Goal: Information Seeking & Learning: Learn about a topic

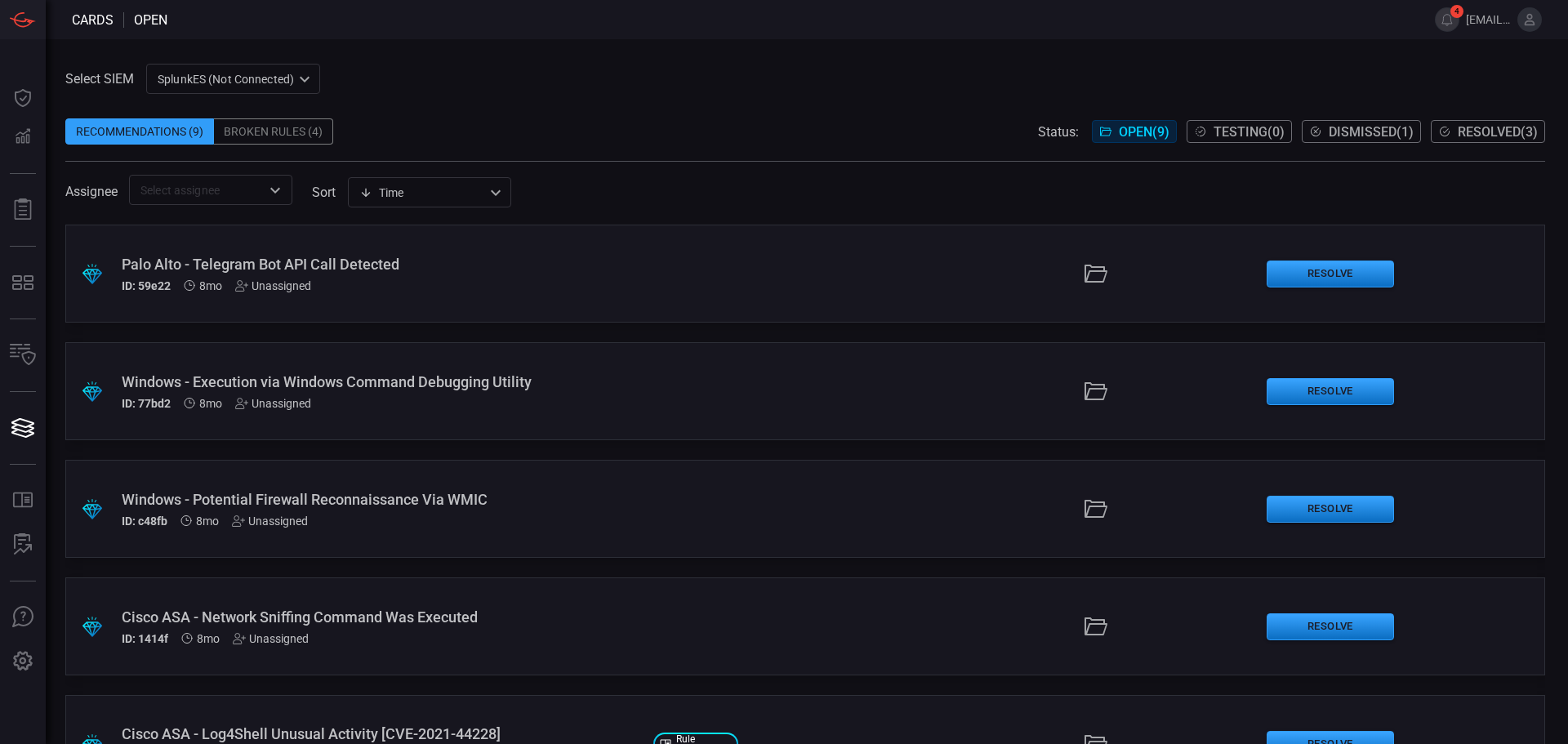
click at [450, 177] on div "Time visibleUpdateTime ​" at bounding box center [429, 192] width 164 height 30
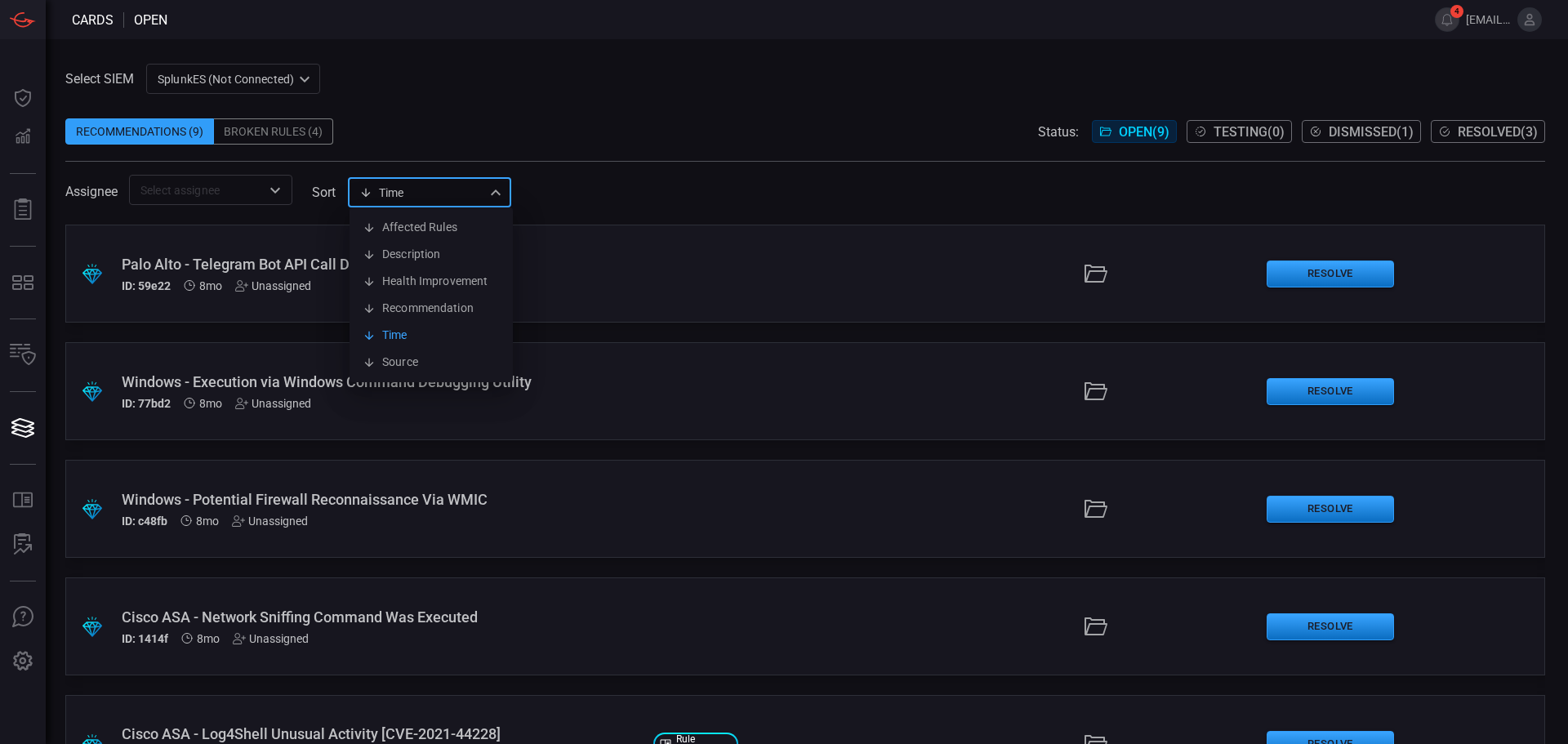
click at [289, 191] on div at bounding box center [784, 372] width 1568 height 744
click at [278, 195] on icon "Open" at bounding box center [275, 190] width 19 height 19
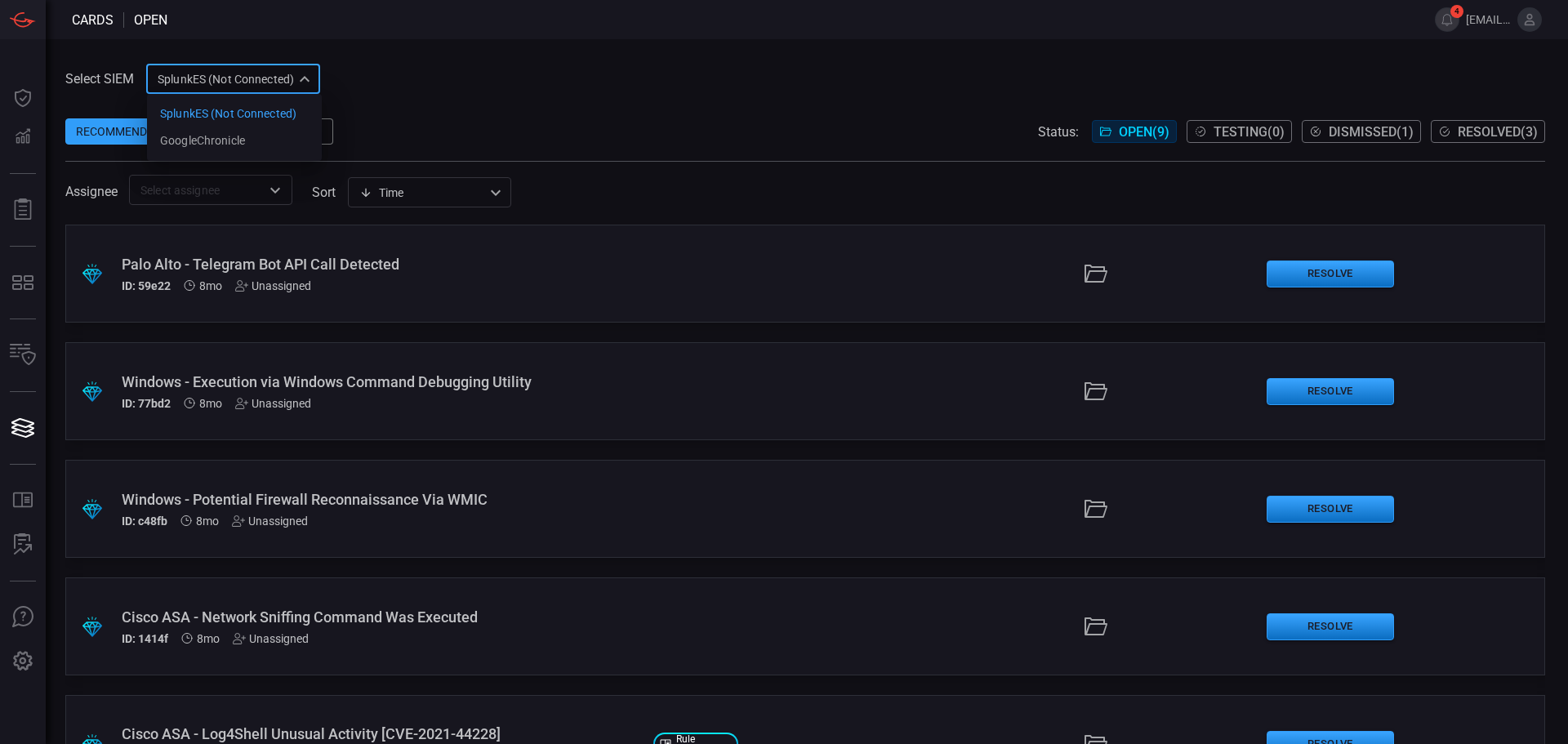
click at [320, 71] on div "SplunkES (Not Connected) 6db9f04e-5835-43fe-a495-9065afc2cef4 SplunkES (Not Con…" at bounding box center [233, 78] width 174 height 30
click at [240, 140] on div "GoogleChronicle" at bounding box center [202, 141] width 85 height 17
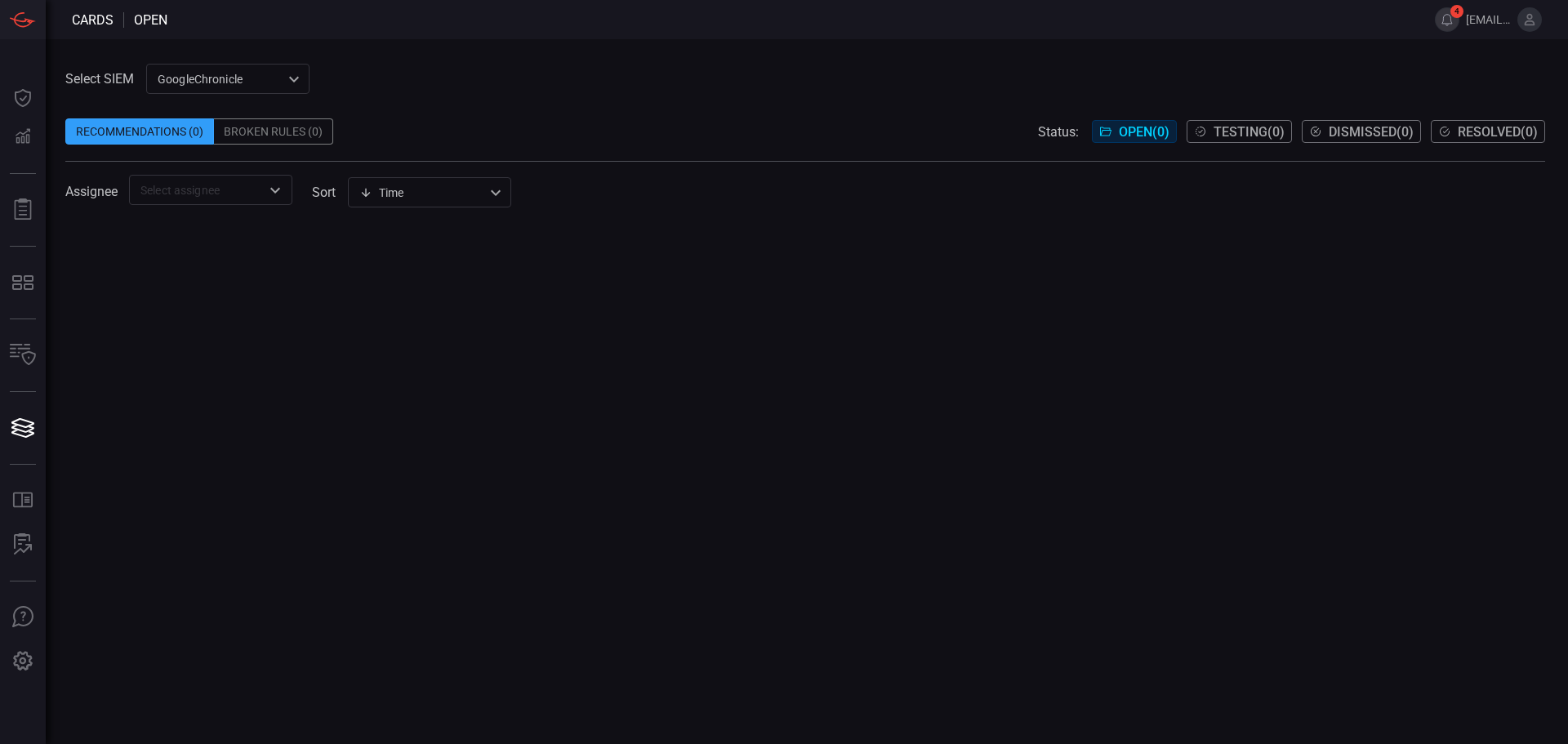
click at [1446, 16] on button "4" at bounding box center [1446, 19] width 24 height 24
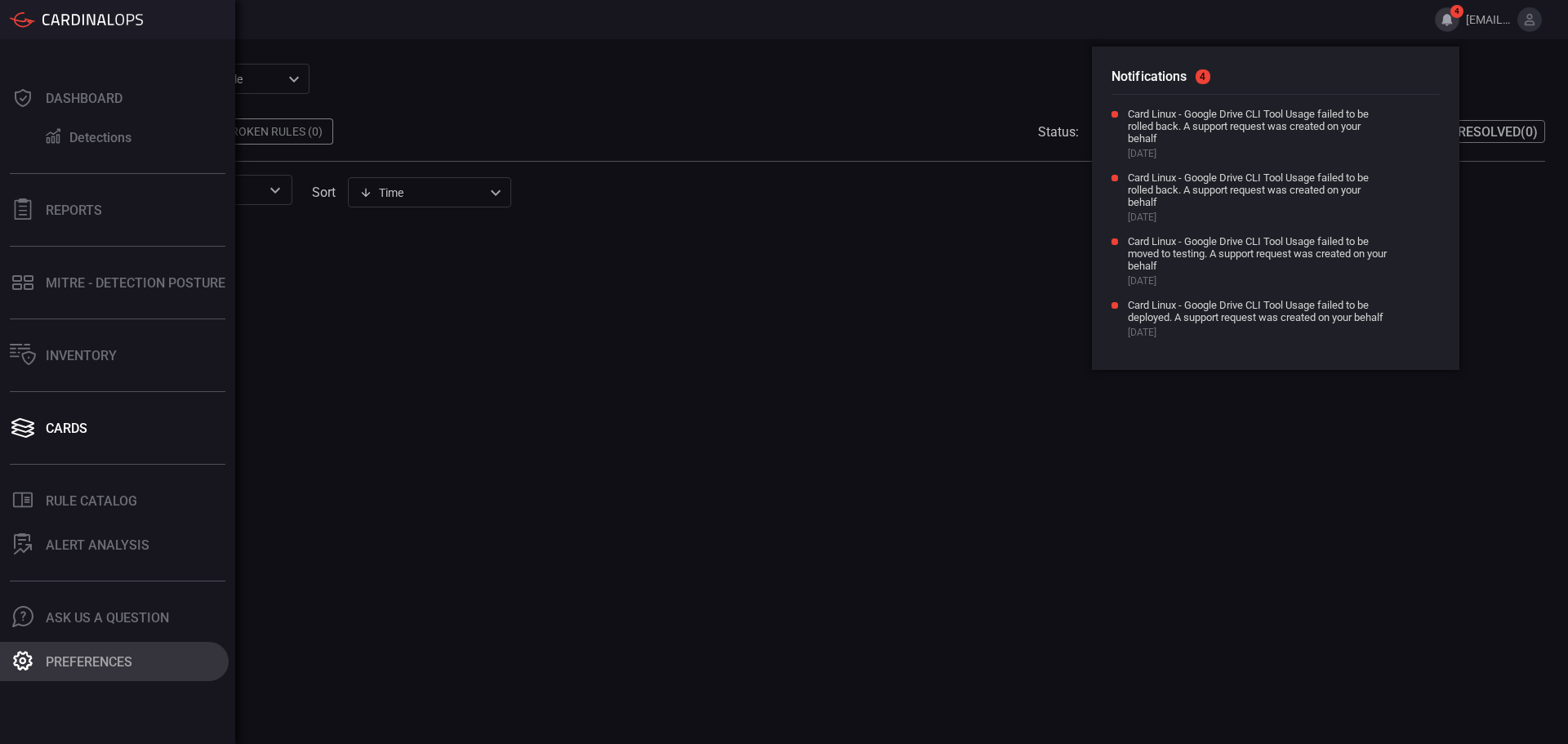
click at [75, 661] on div "Preferences" at bounding box center [88, 662] width 86 height 15
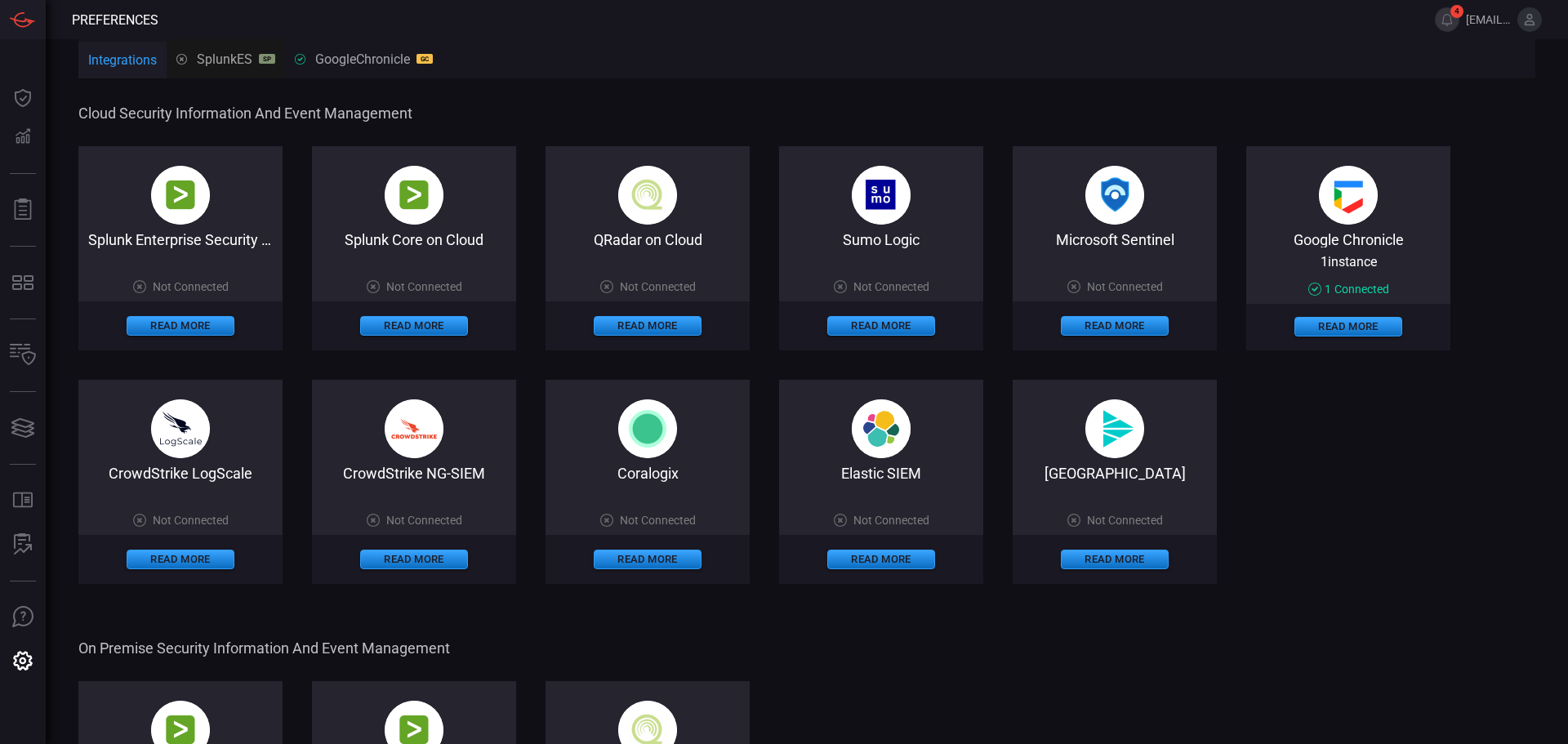
click at [1321, 264] on span "1 instance" at bounding box center [1348, 261] width 56 height 15
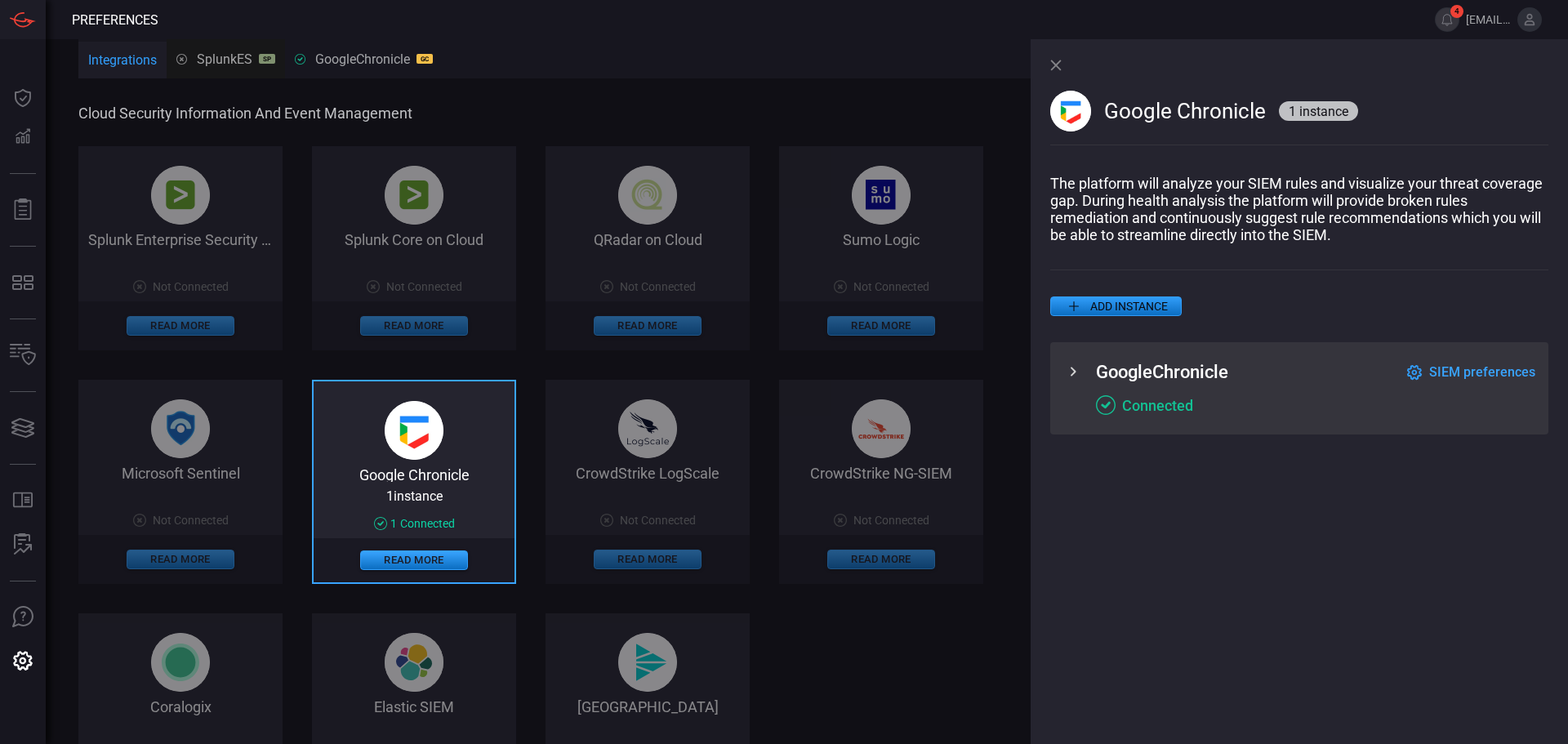
click at [1068, 381] on icon at bounding box center [1072, 372] width 19 height 19
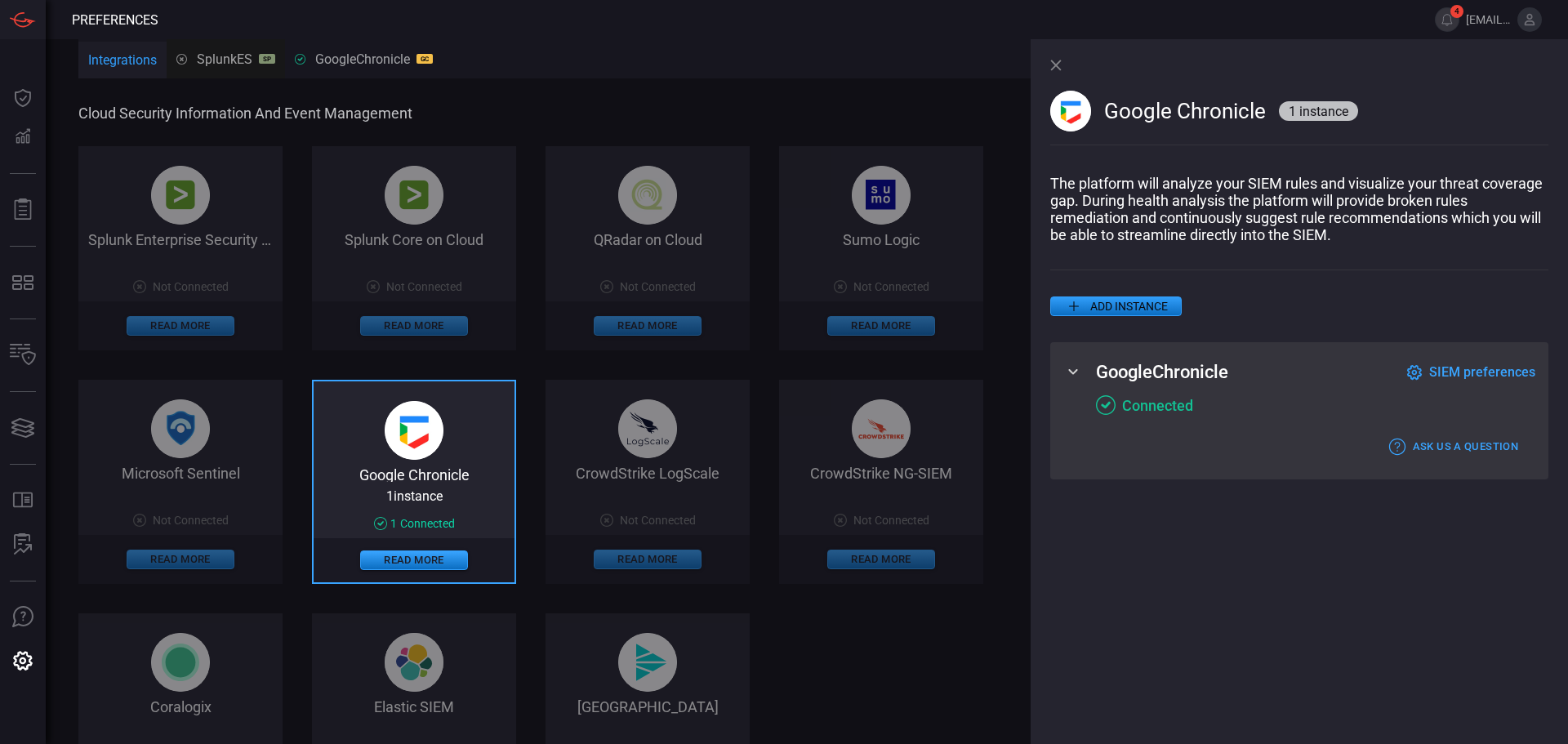
click at [1465, 370] on span "SIEM preferences" at bounding box center [1482, 372] width 106 height 15
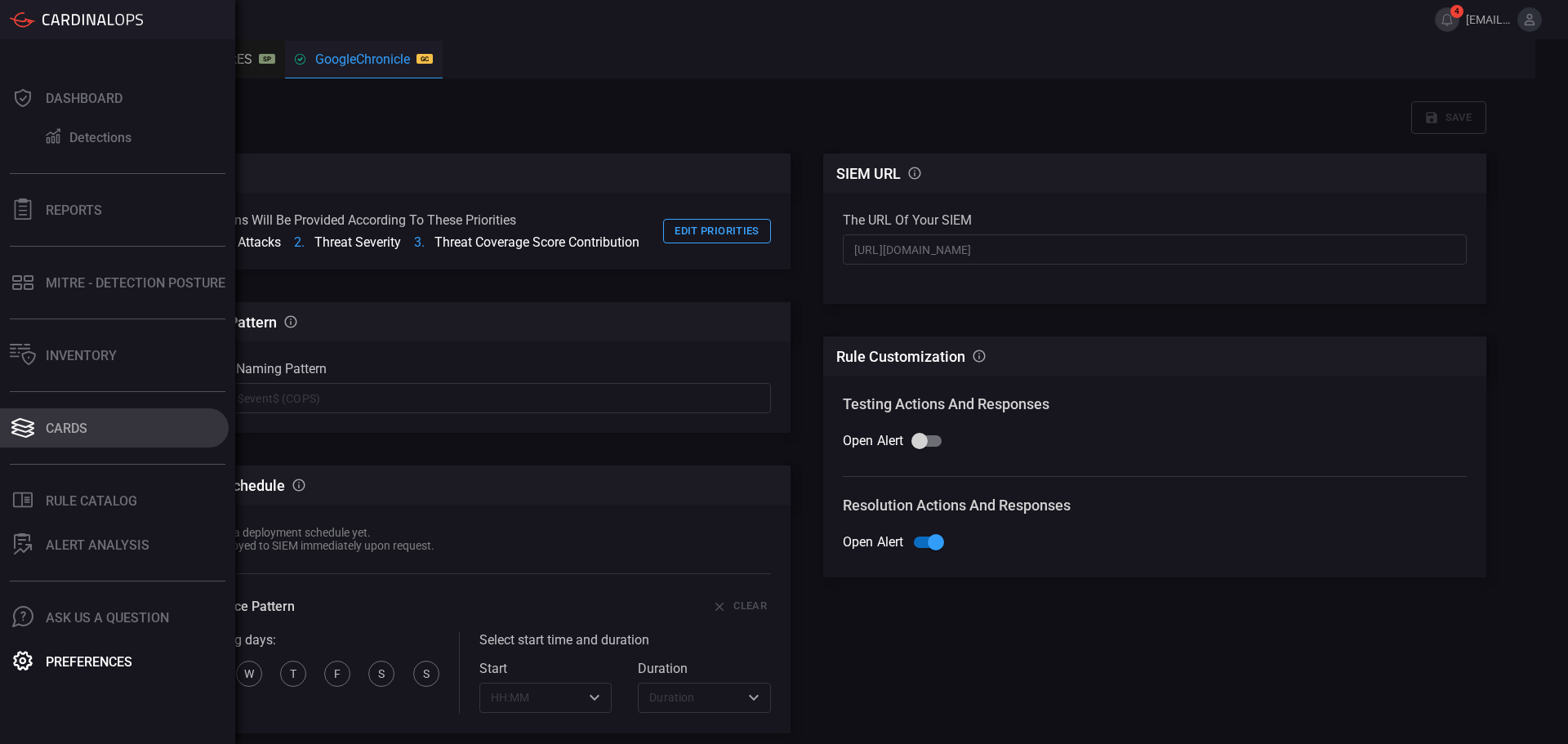
click at [78, 415] on button "Cards" at bounding box center [114, 428] width 228 height 39
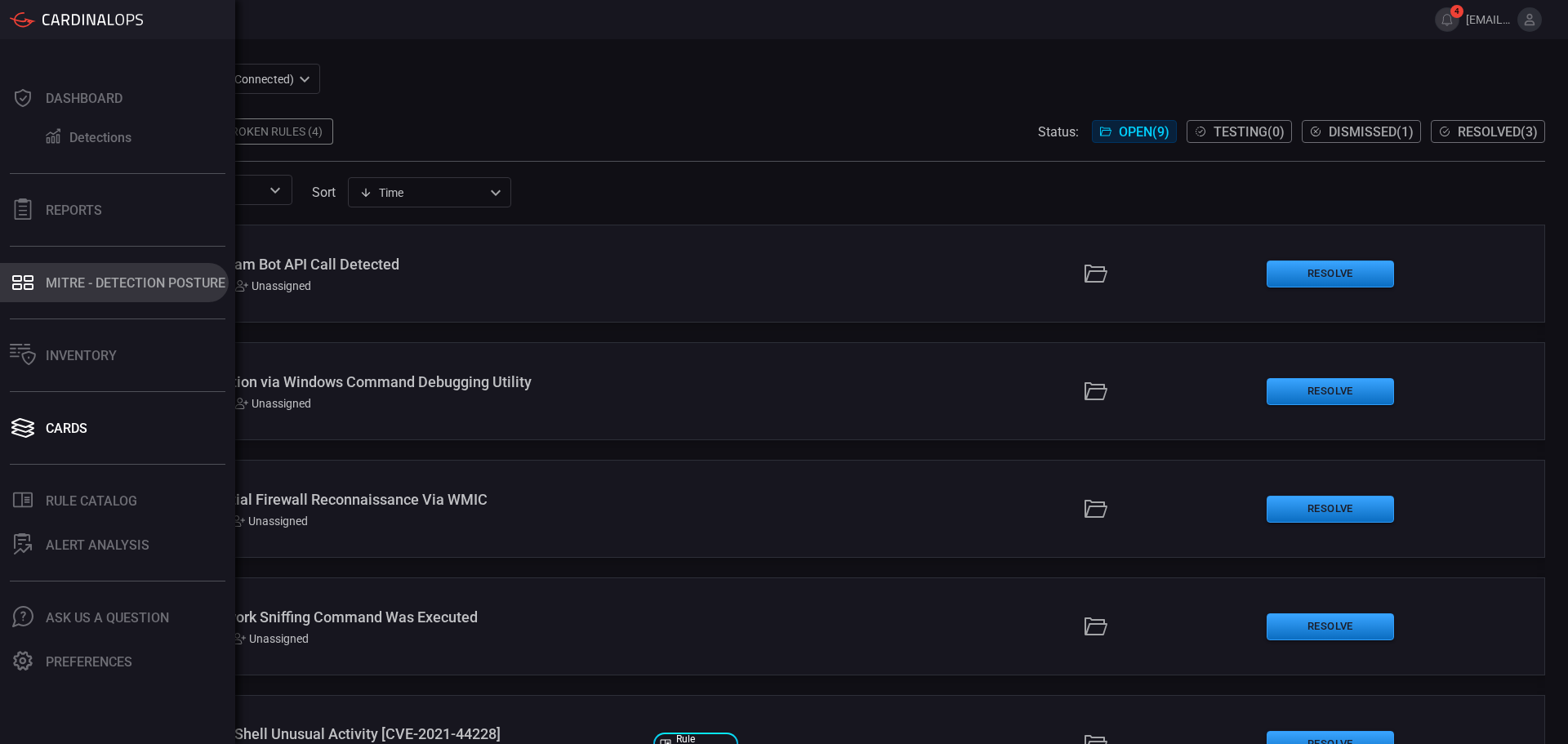
click at [53, 292] on button "MITRE - Detection Posture" at bounding box center [114, 283] width 228 height 39
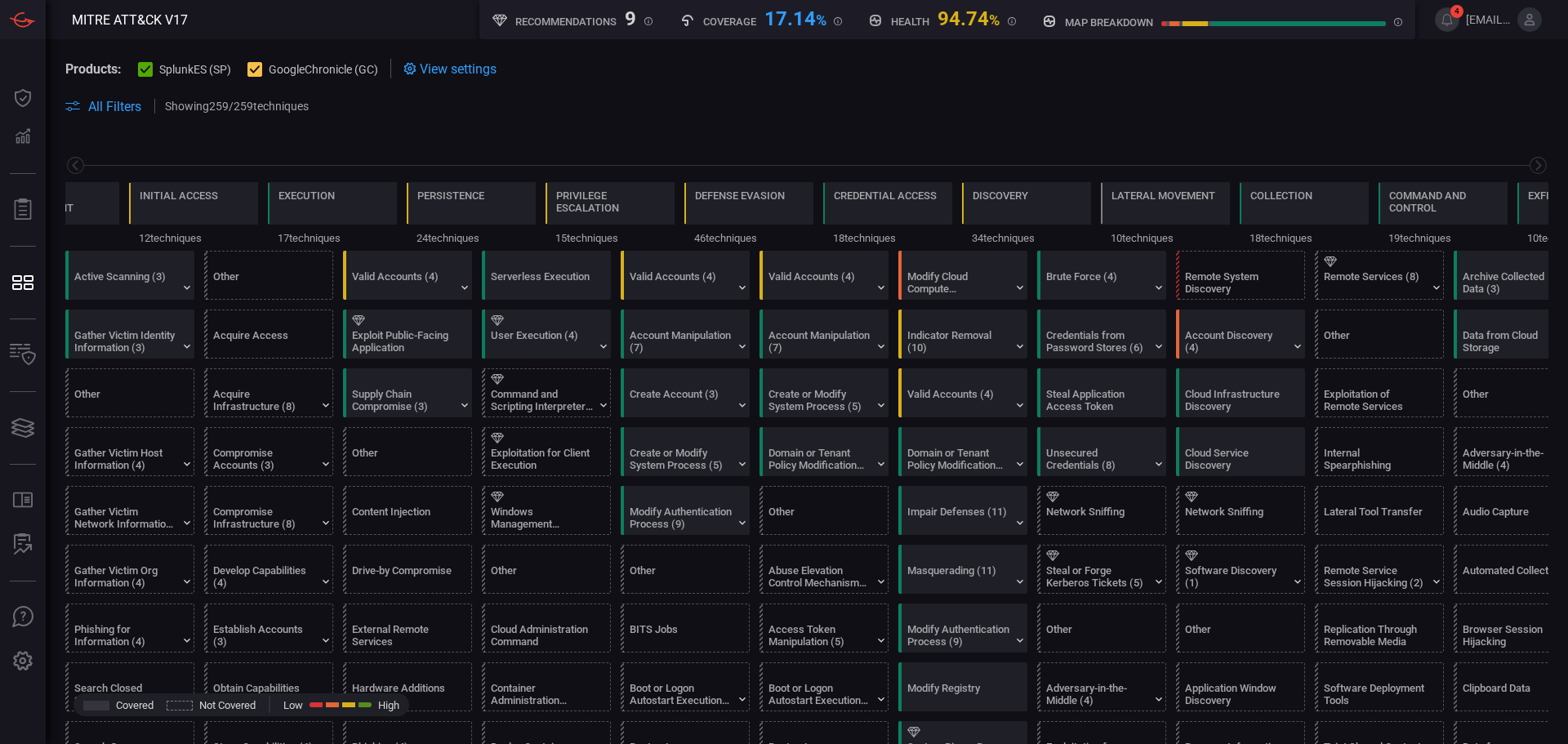
scroll to position [0, 214]
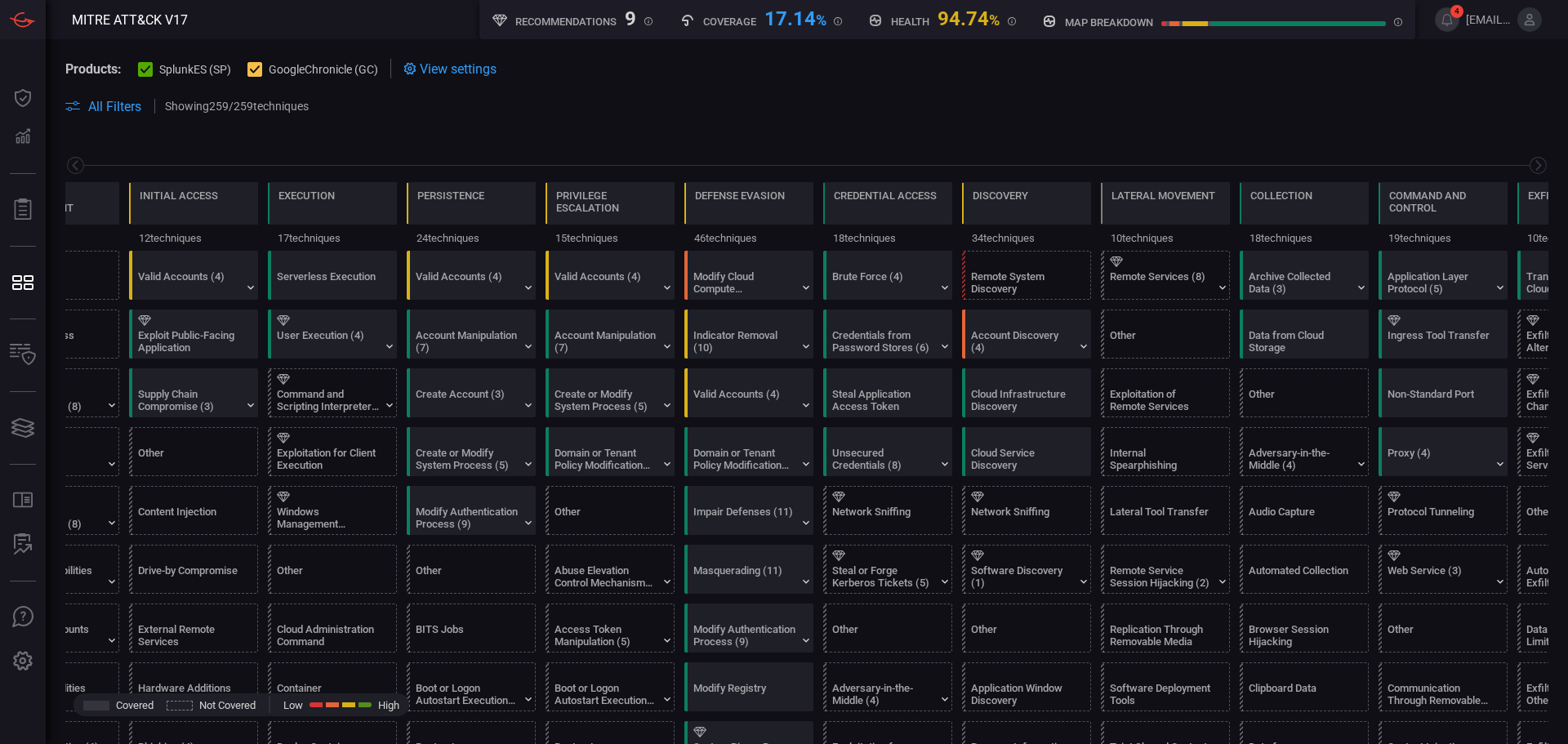
click at [155, 71] on button "SplunkES (SP)" at bounding box center [185, 68] width 93 height 16
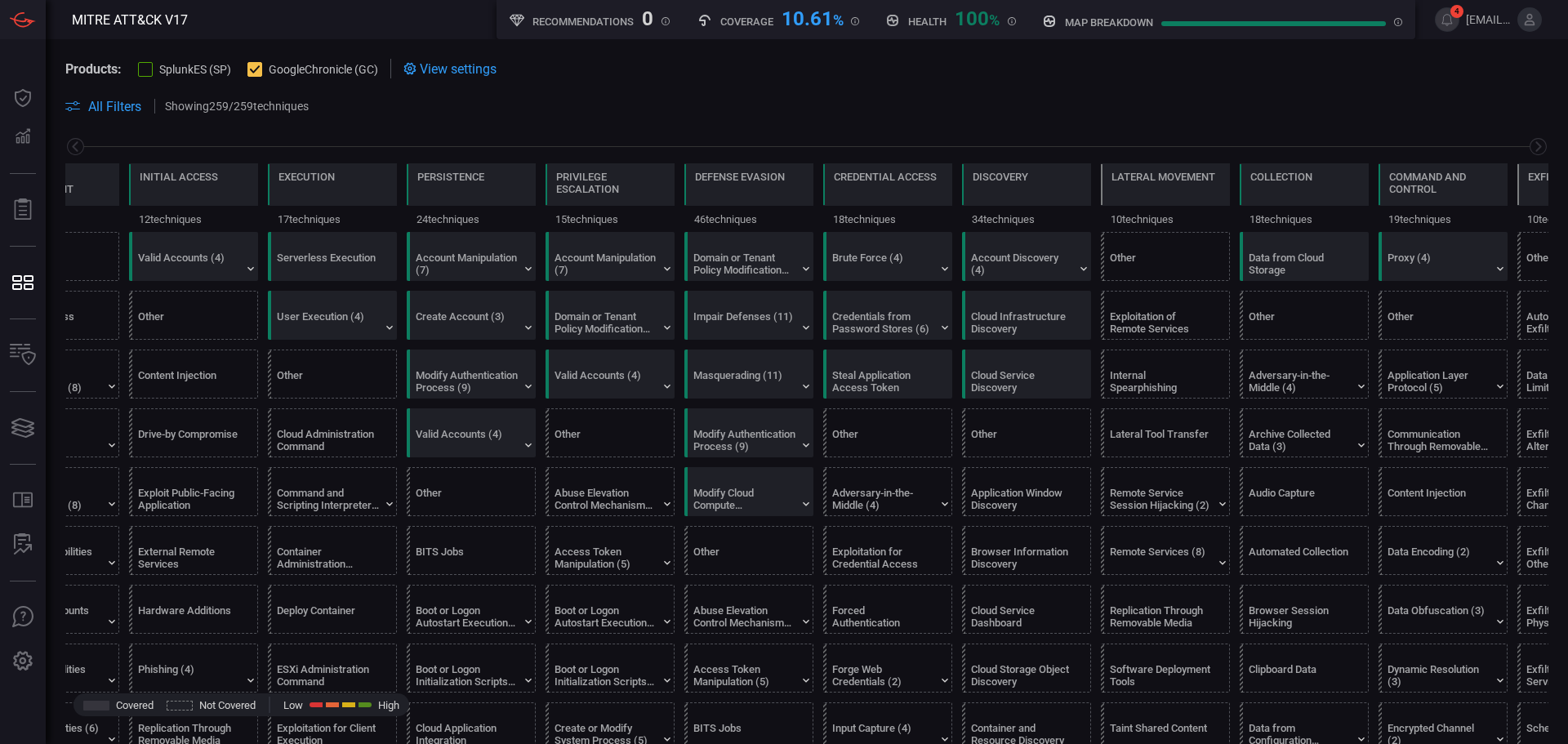
scroll to position [0, 0]
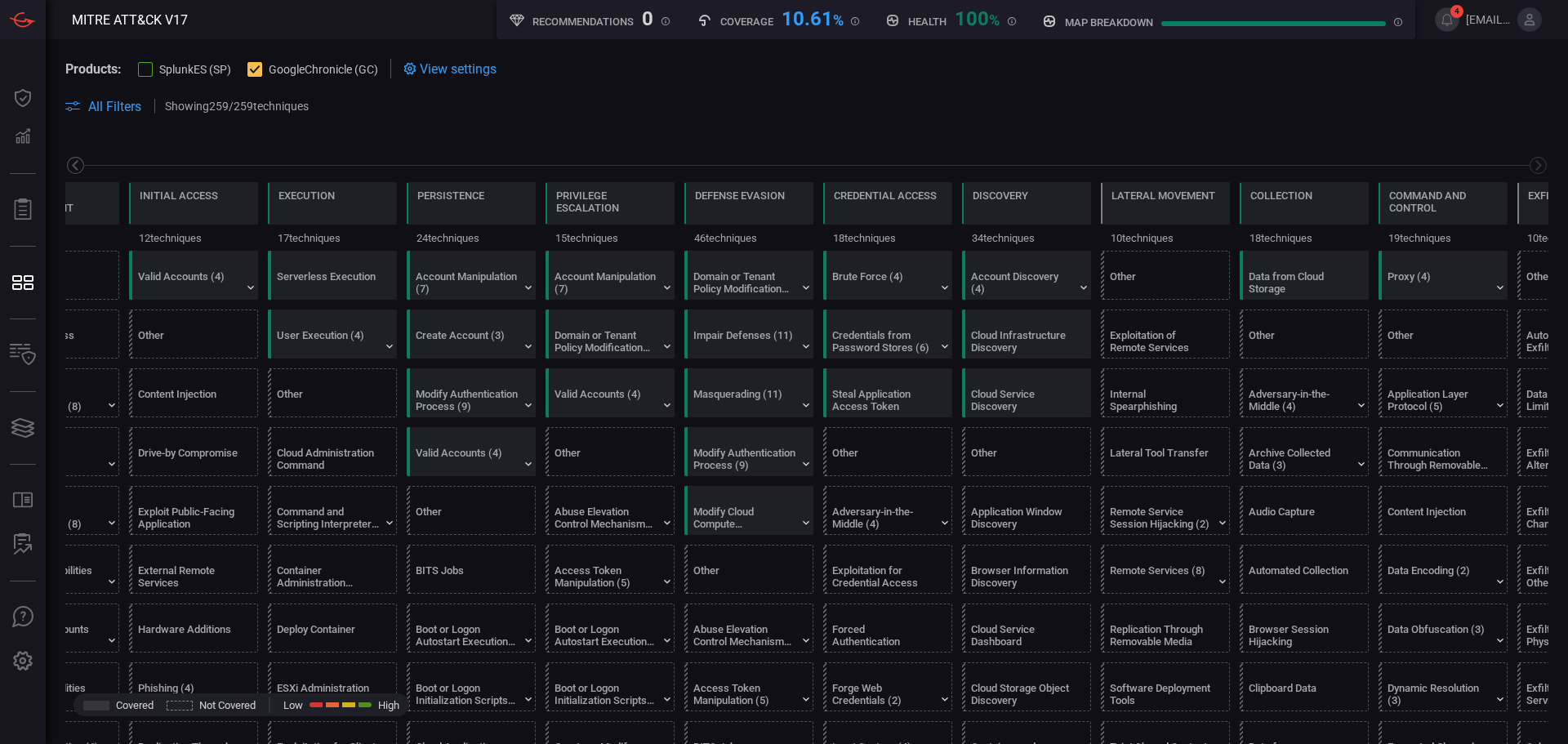
click at [72, 165] on icon at bounding box center [75, 164] width 20 height 20
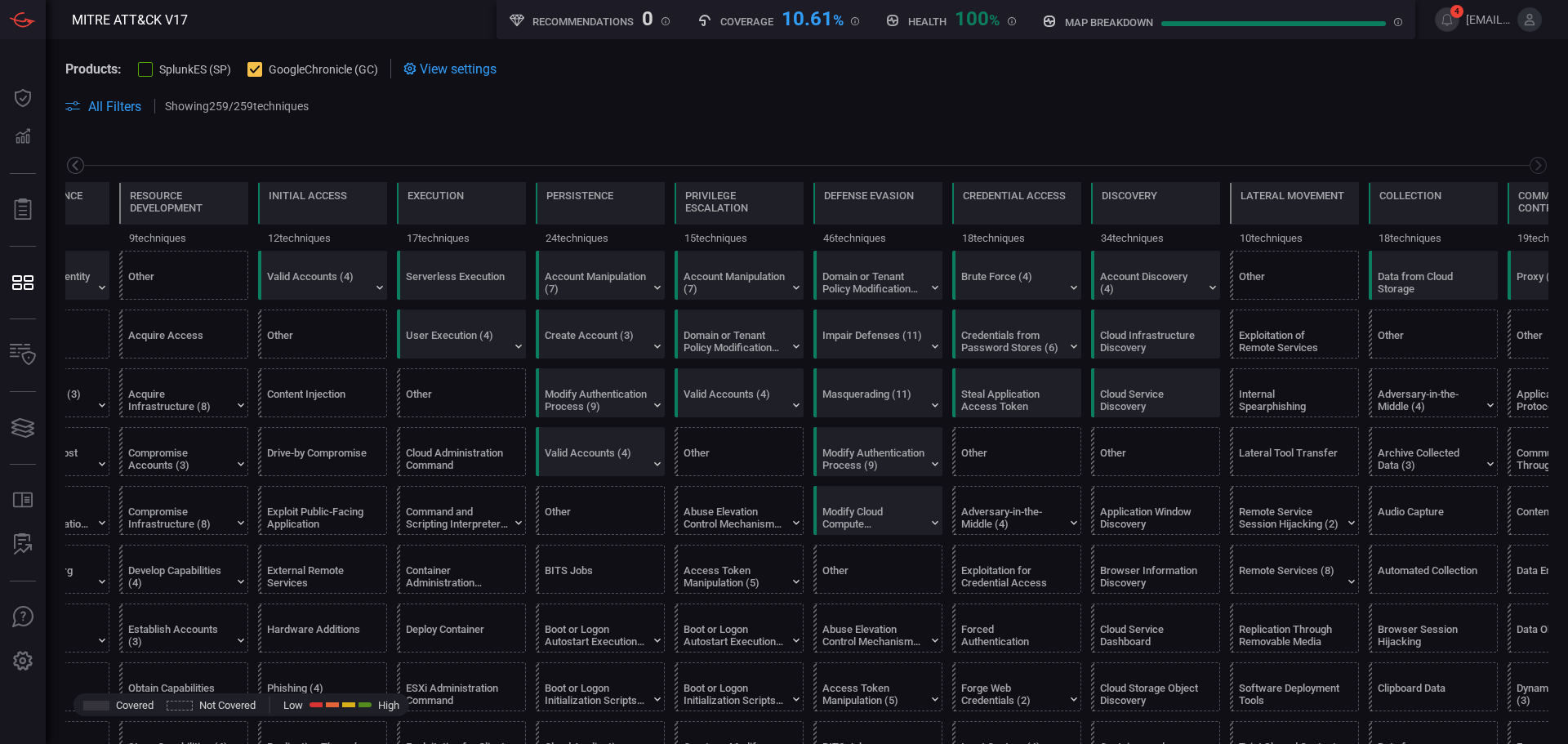
click at [72, 165] on icon at bounding box center [75, 164] width 20 height 20
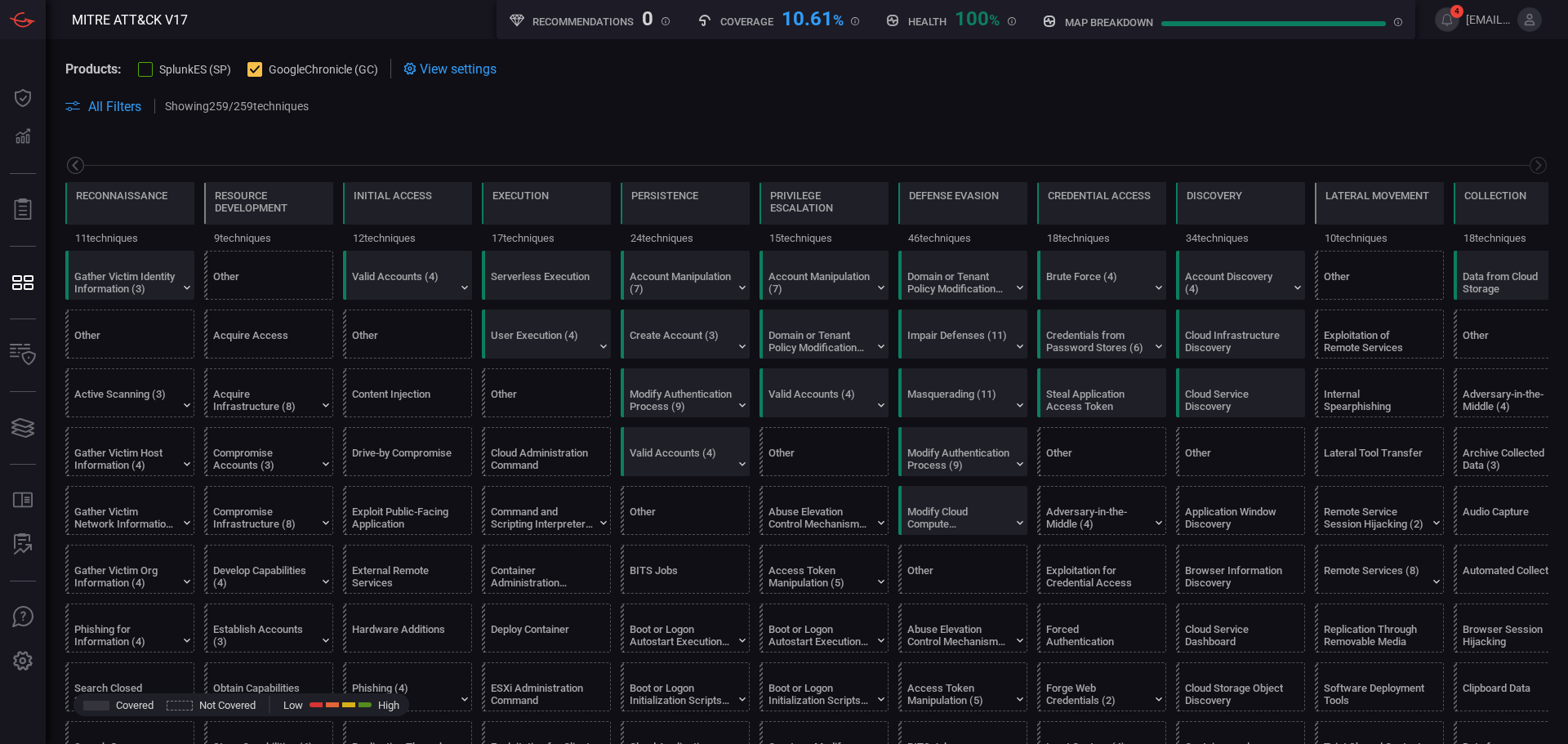
click at [72, 165] on icon at bounding box center [75, 164] width 20 height 20
click at [1528, 161] on icon at bounding box center [1538, 164] width 20 height 20
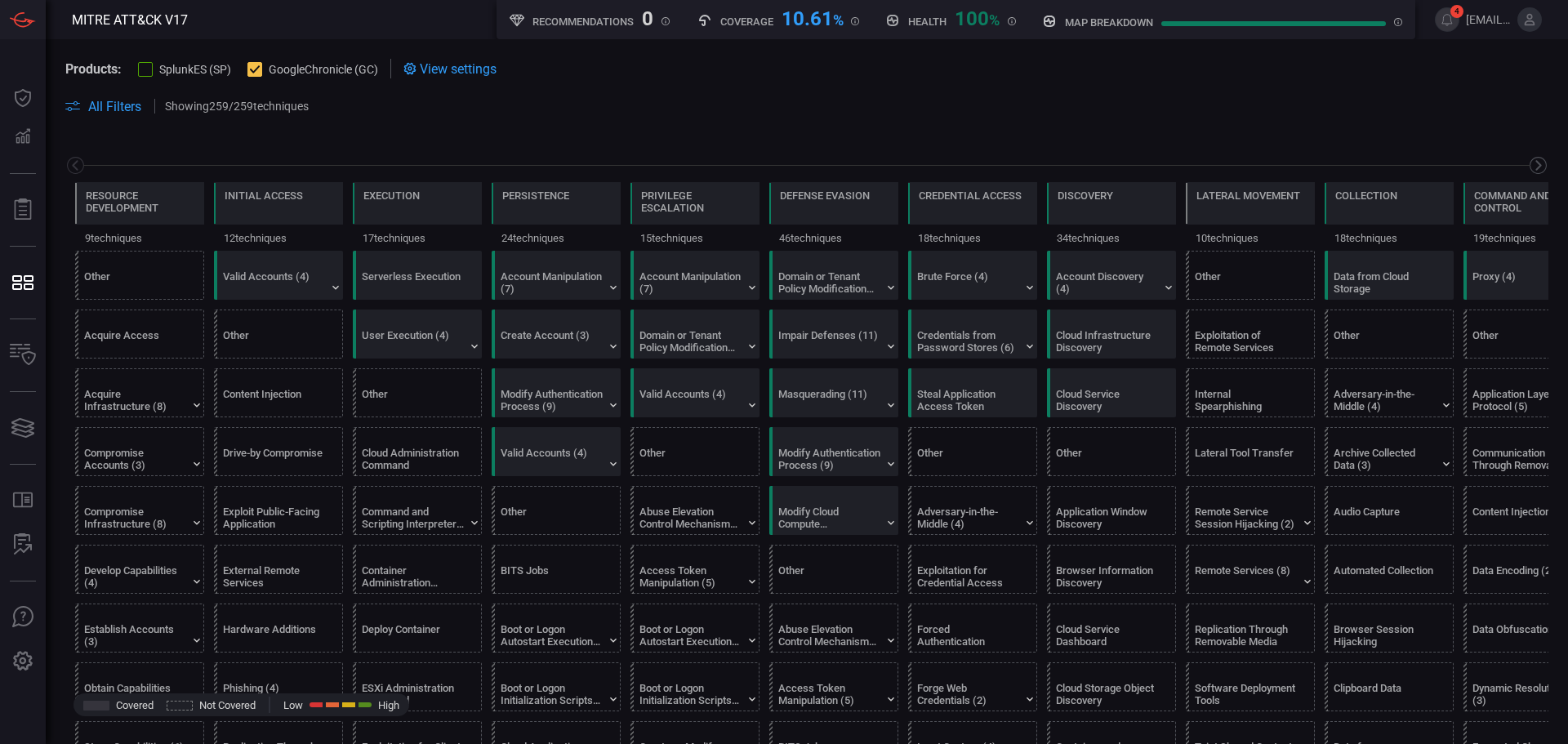
click at [1528, 161] on icon at bounding box center [1538, 164] width 20 height 20
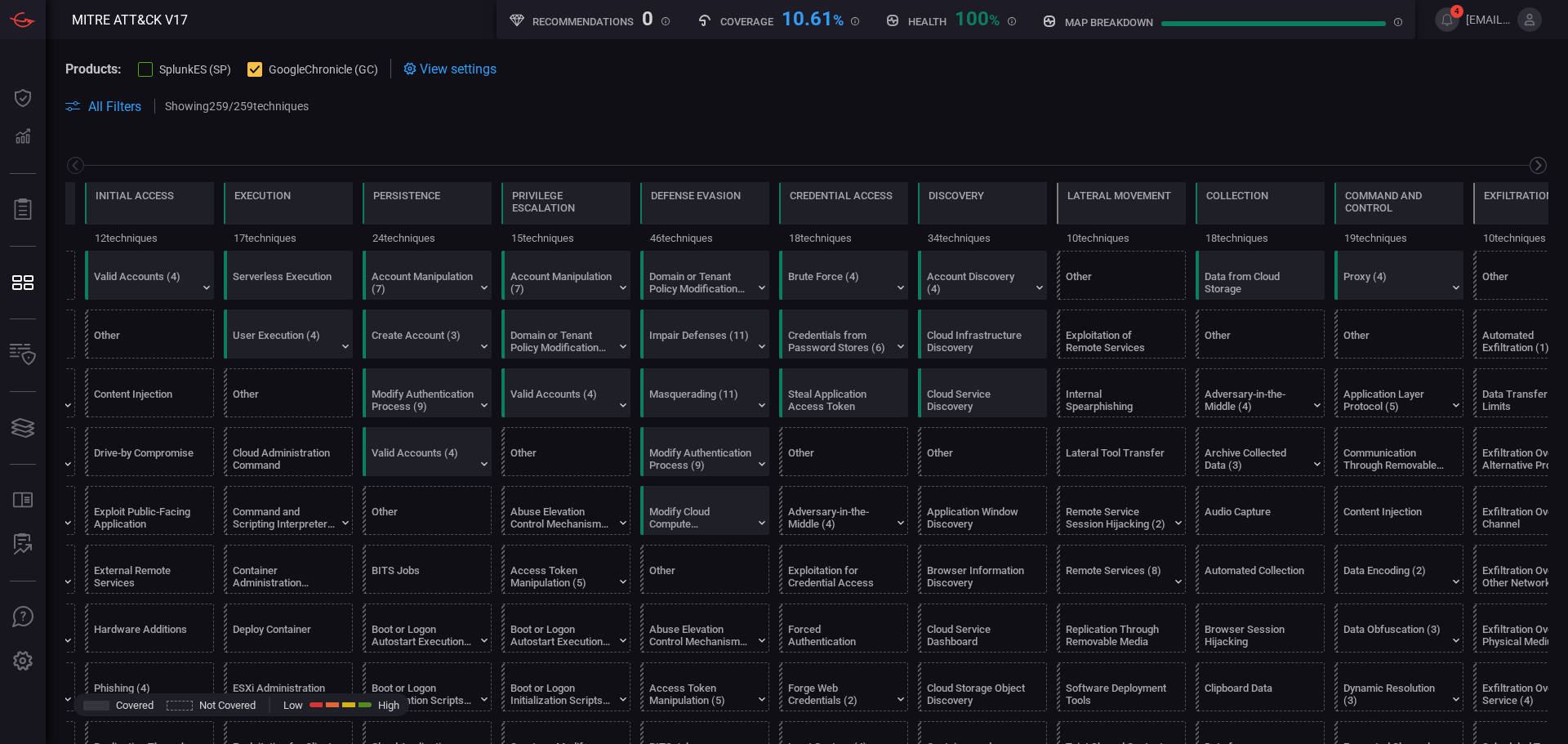
click at [1528, 161] on icon at bounding box center [1538, 164] width 20 height 20
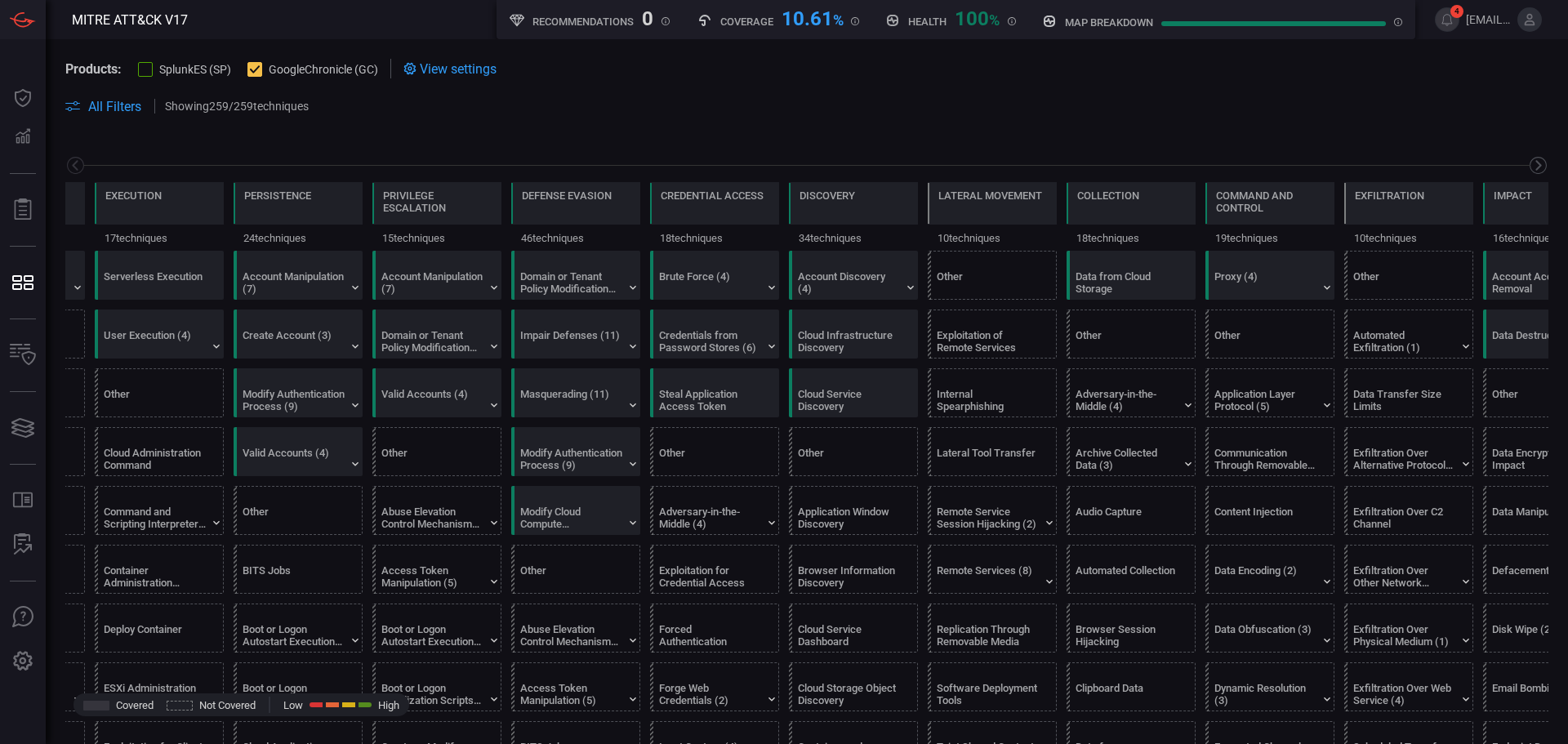
click at [1528, 161] on icon at bounding box center [1538, 164] width 20 height 20
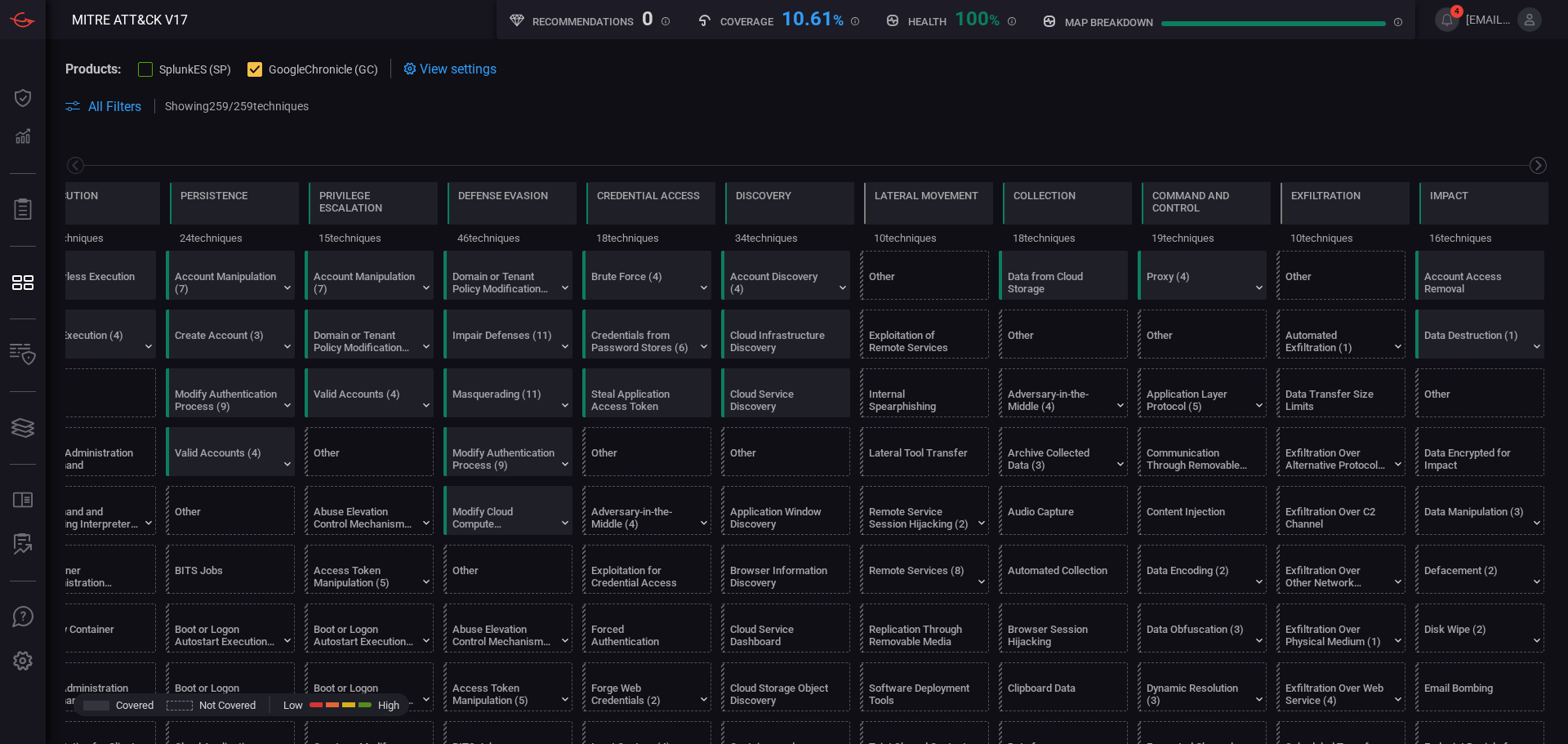
click at [1528, 161] on icon at bounding box center [1538, 164] width 20 height 20
click at [76, 165] on icon at bounding box center [75, 164] width 20 height 20
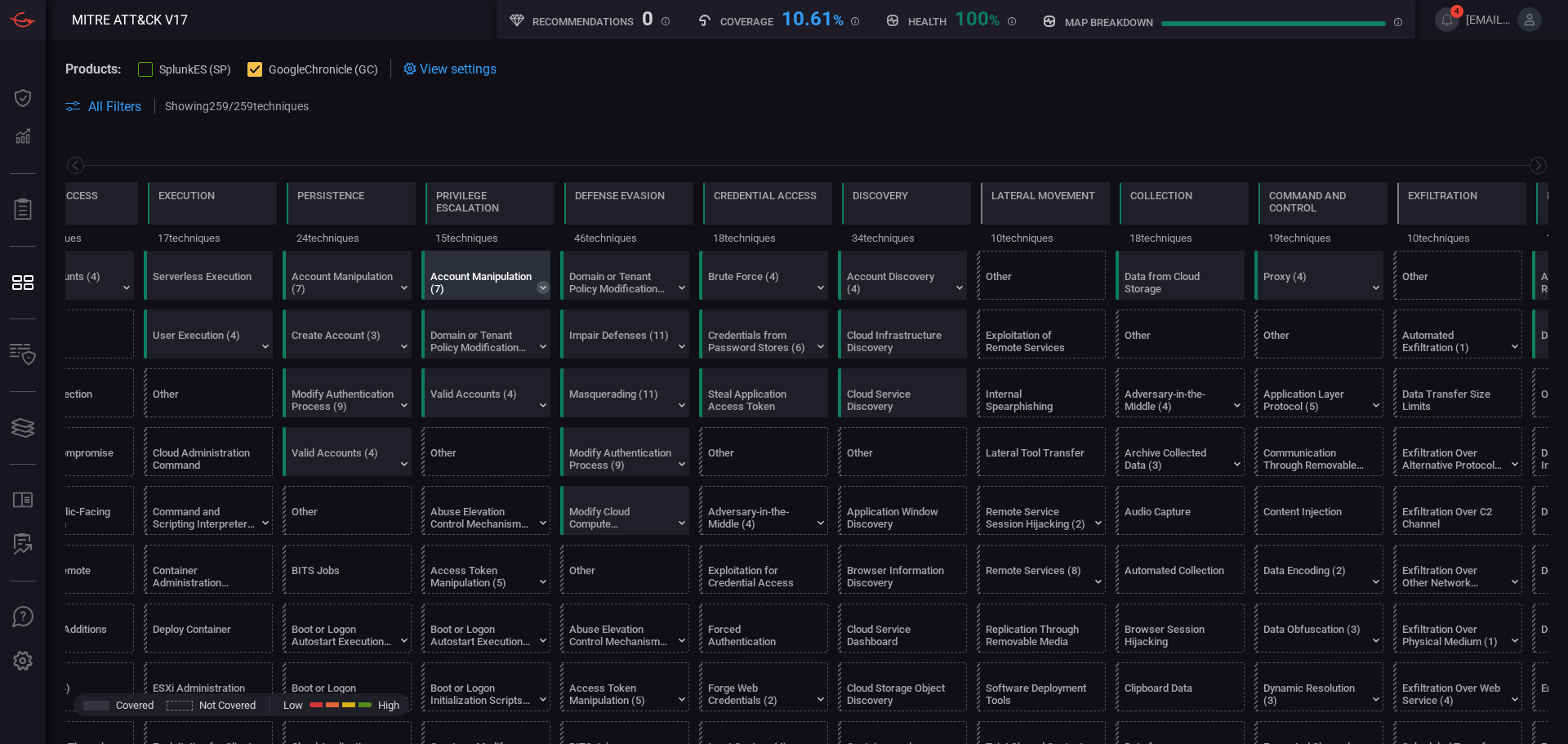
click at [541, 284] on icon at bounding box center [542, 286] width 13 height 13
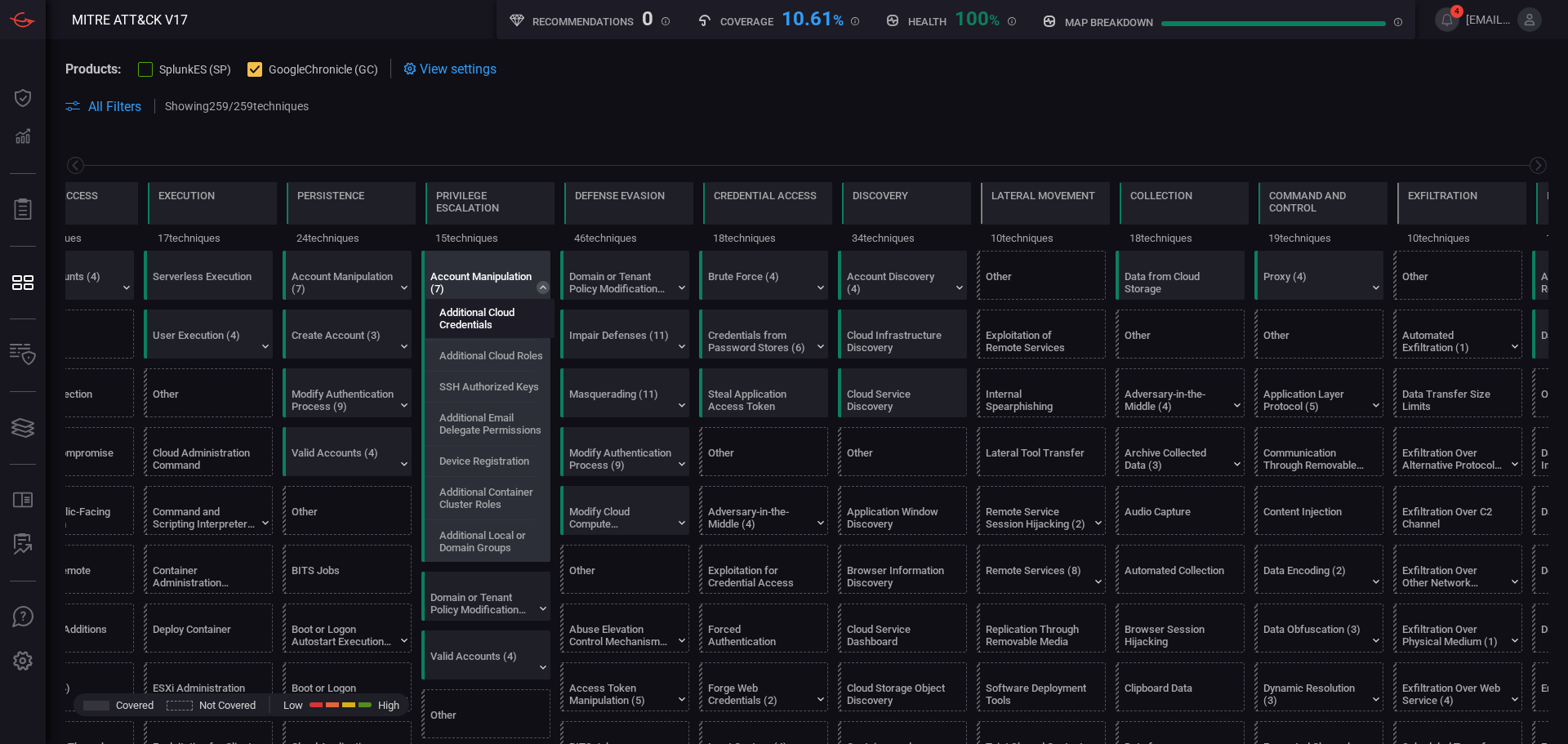
click at [520, 325] on label "Additional Cloud Credentials" at bounding box center [497, 317] width 114 height 24
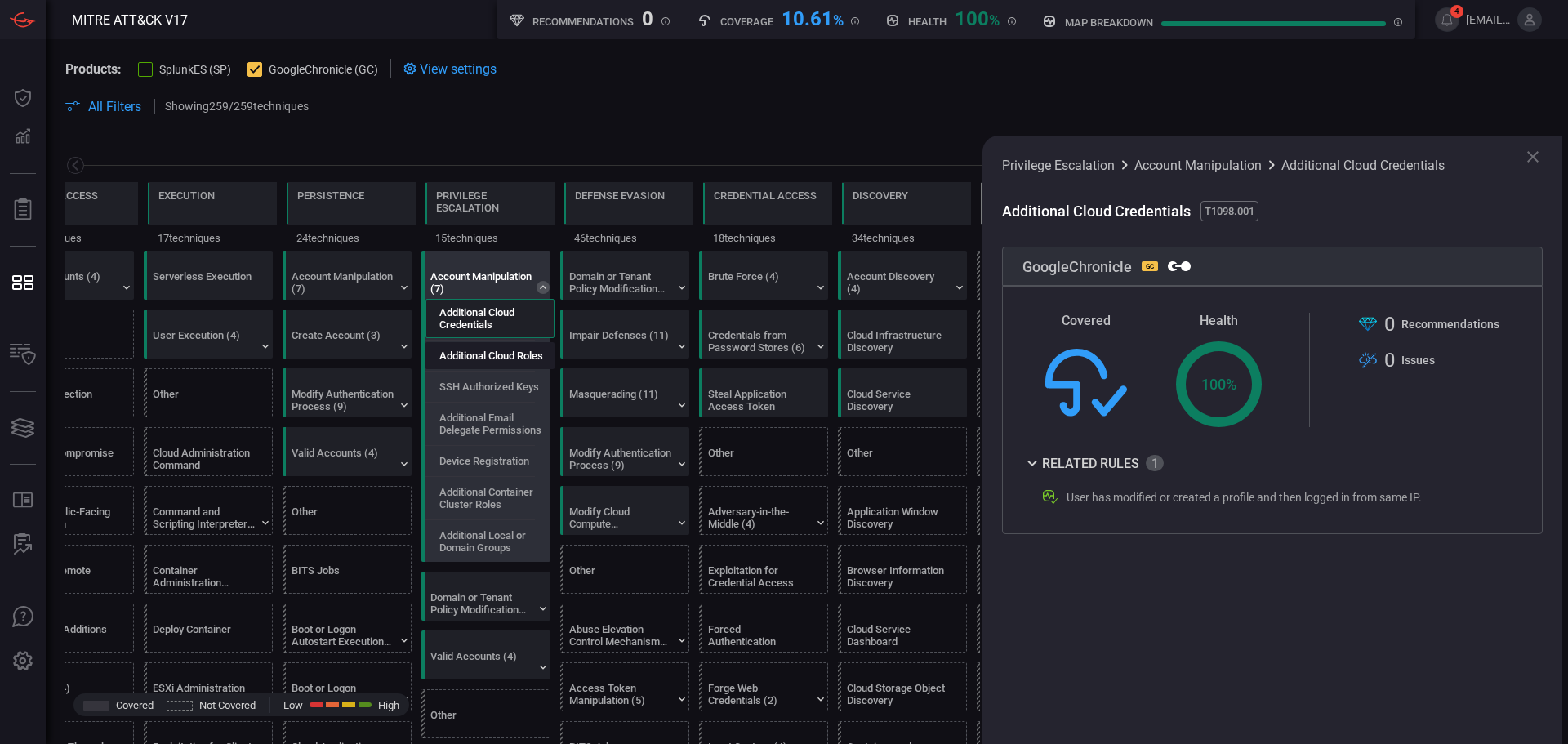
click at [515, 353] on label "Additional Cloud Roles" at bounding box center [491, 355] width 104 height 13
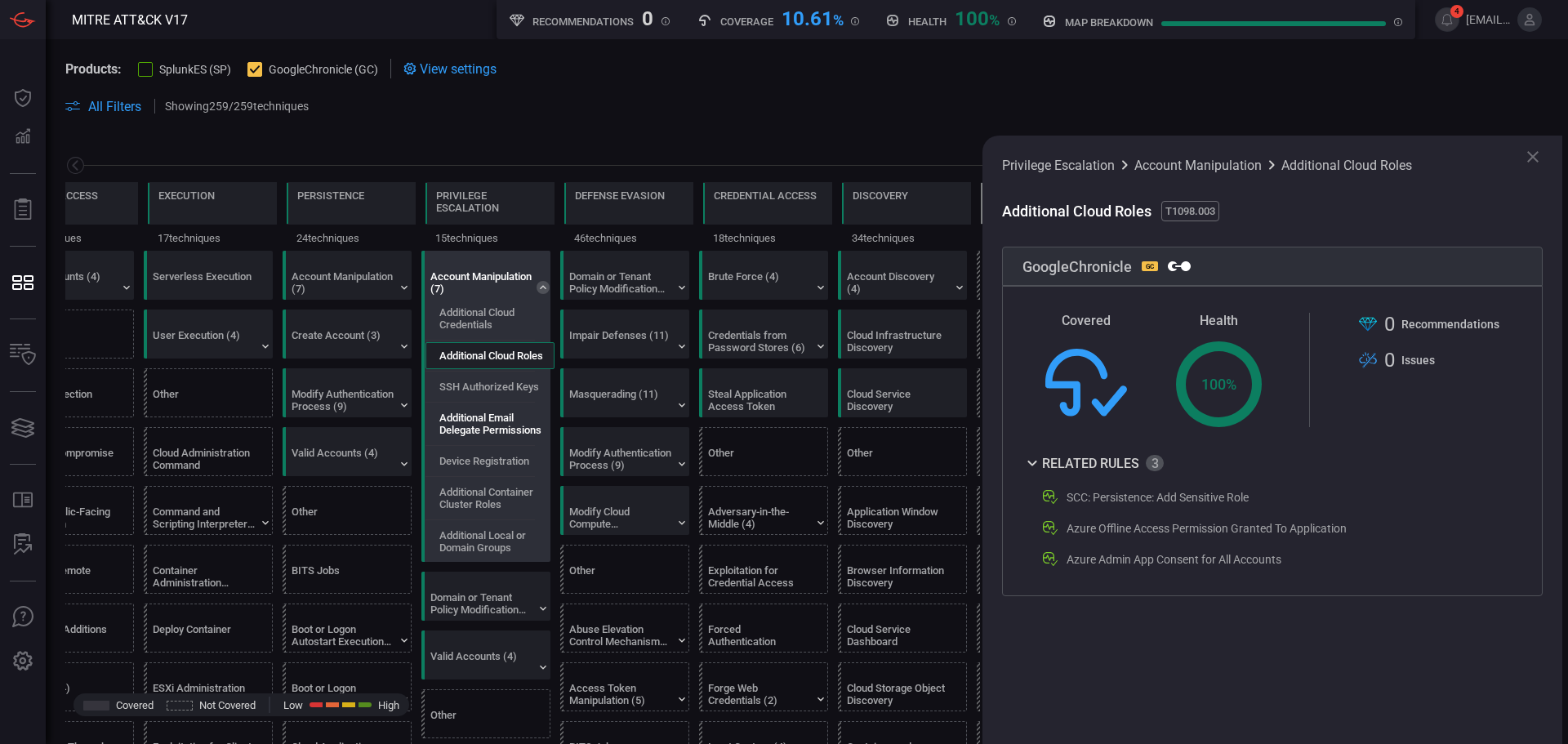
click at [497, 421] on label "Additional Email Delegate Permissions" at bounding box center [497, 423] width 114 height 24
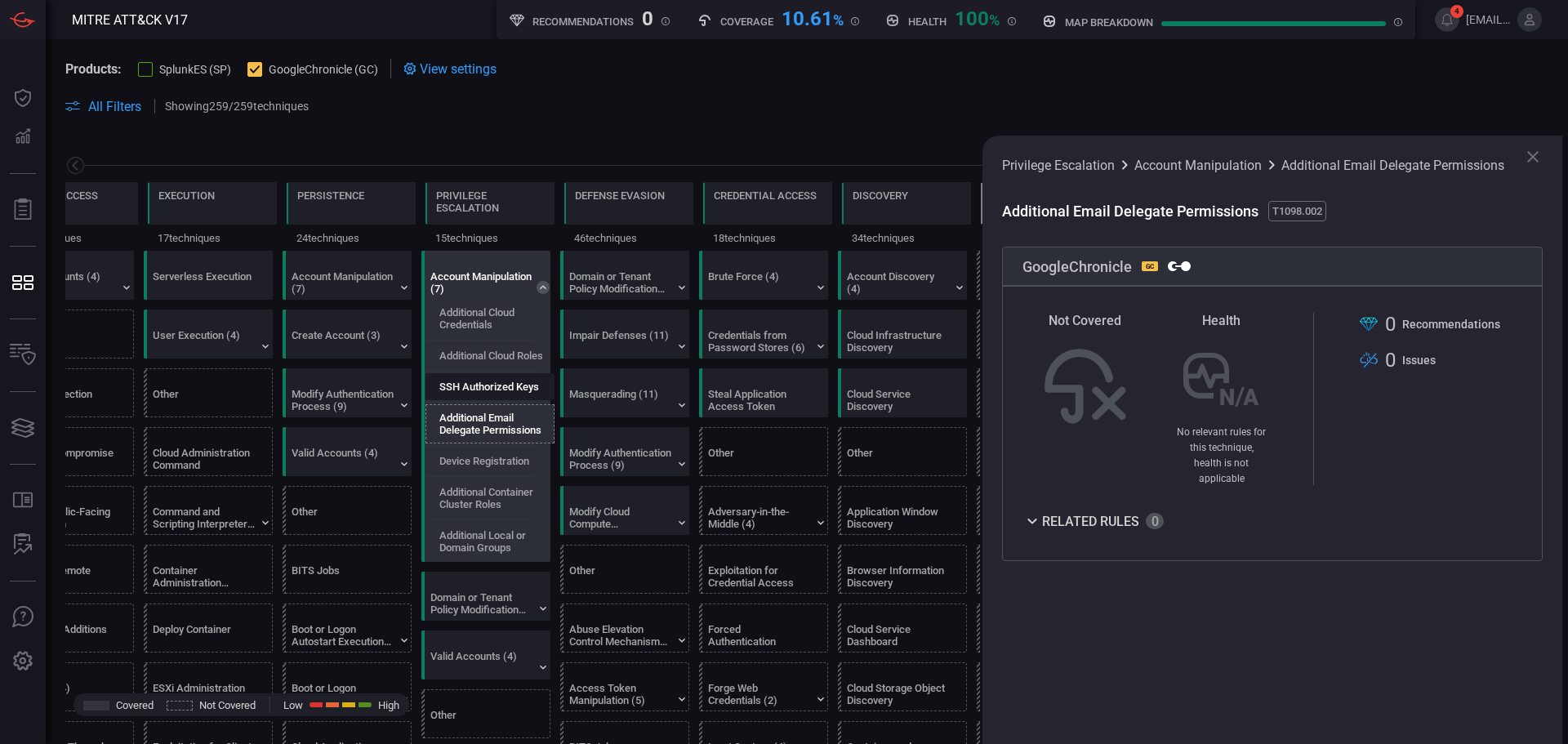
click at [490, 383] on label "SSH Authorized Keys" at bounding box center [489, 386] width 100 height 13
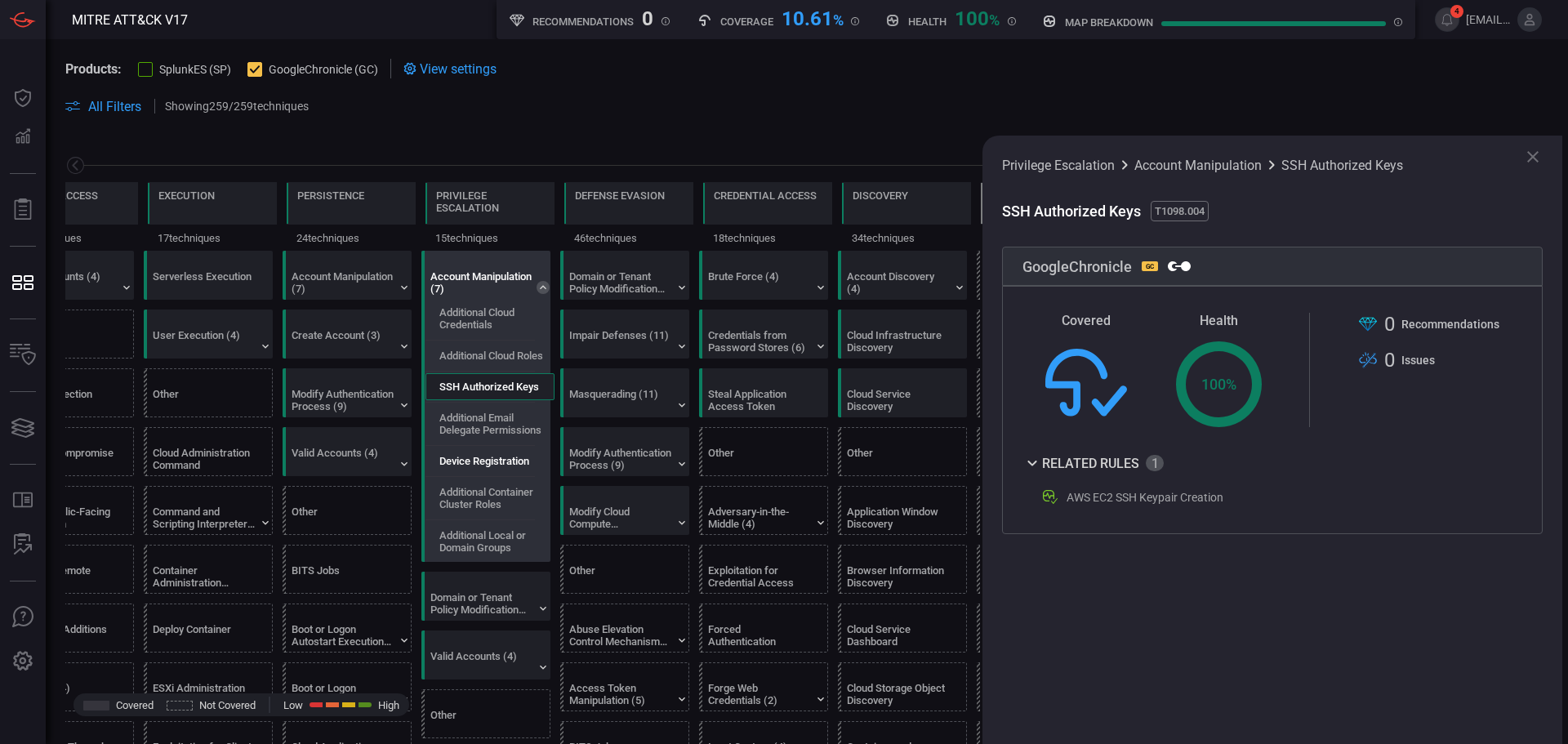
click at [486, 462] on label "Device Registration" at bounding box center [484, 461] width 90 height 13
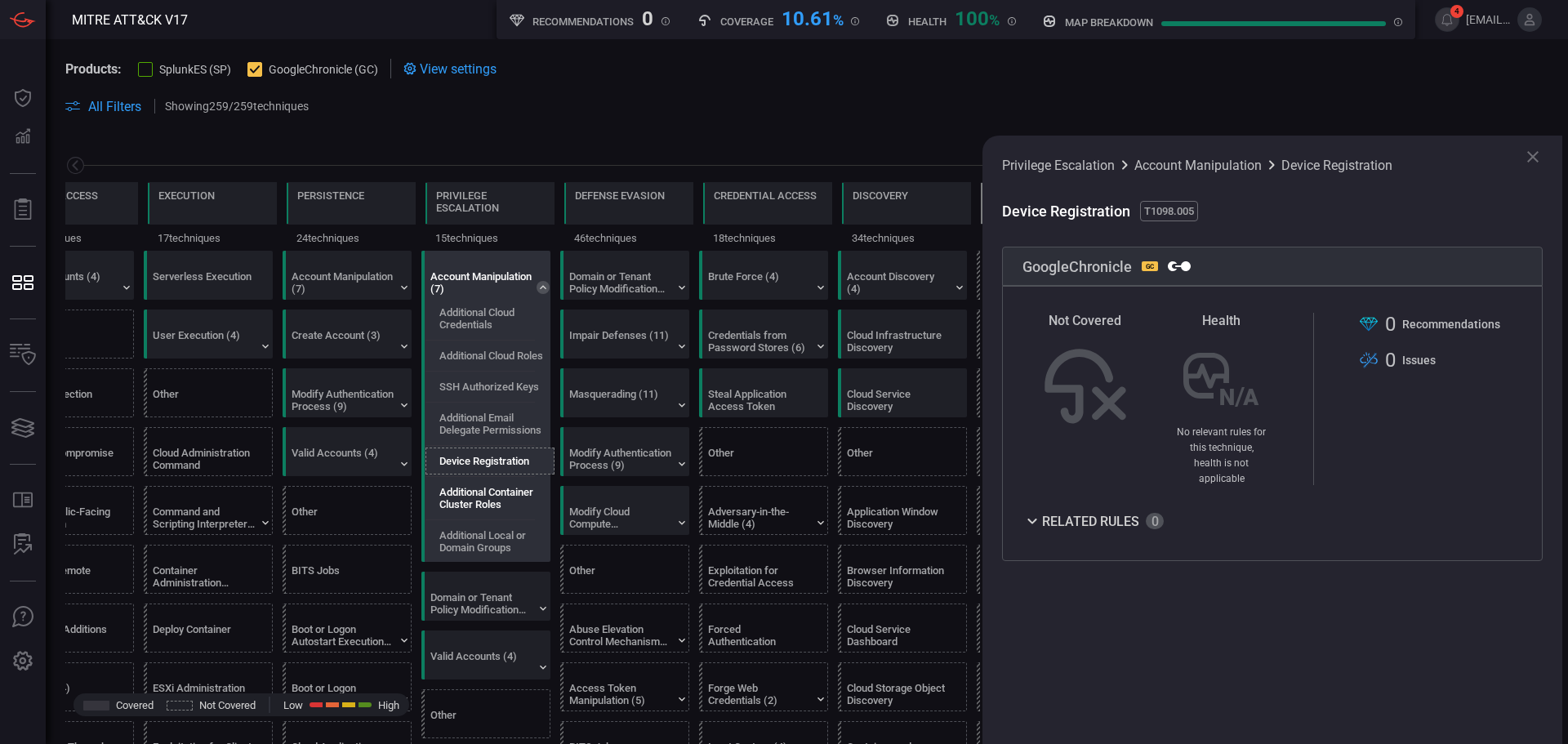
click at [483, 497] on label "Additional Container Cluster Roles" at bounding box center [497, 497] width 114 height 24
click at [483, 537] on label "Additional Local or Domain Groups" at bounding box center [497, 541] width 114 height 24
click at [535, 290] on div "Account Manipulation (7)" at bounding box center [490, 275] width 129 height 47
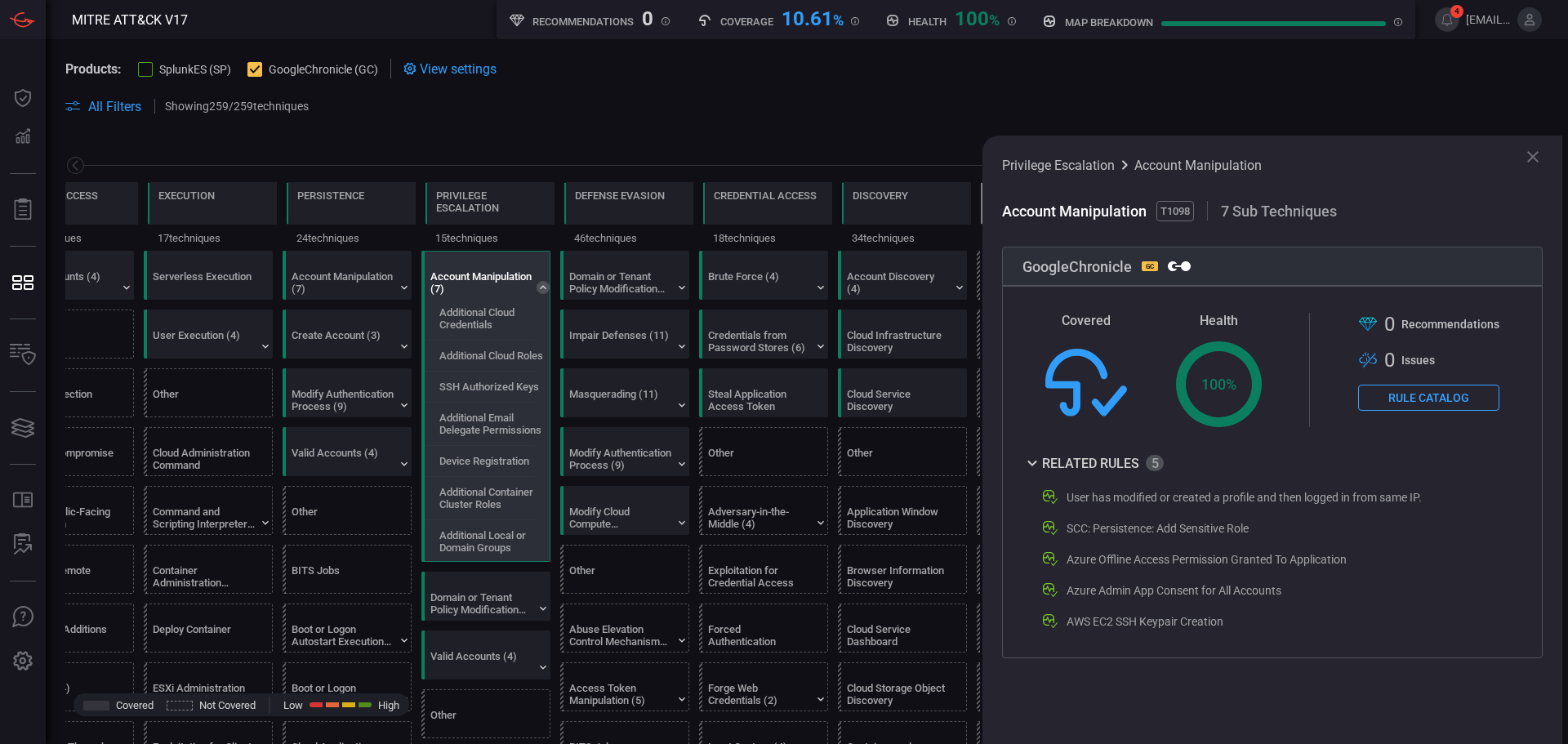
click at [549, 290] on icon at bounding box center [542, 286] width 13 height 13
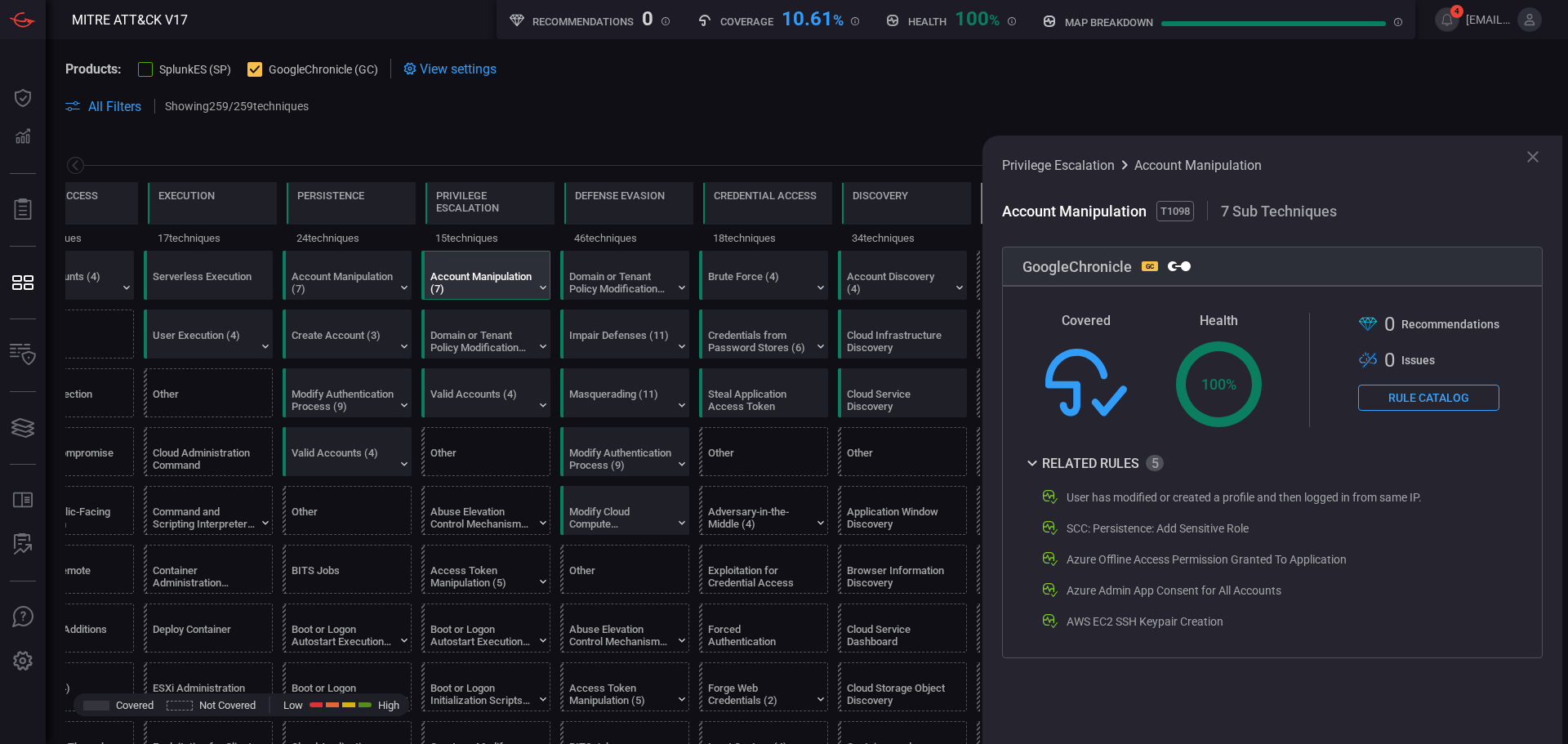
click at [1536, 160] on icon at bounding box center [1533, 157] width 12 height 12
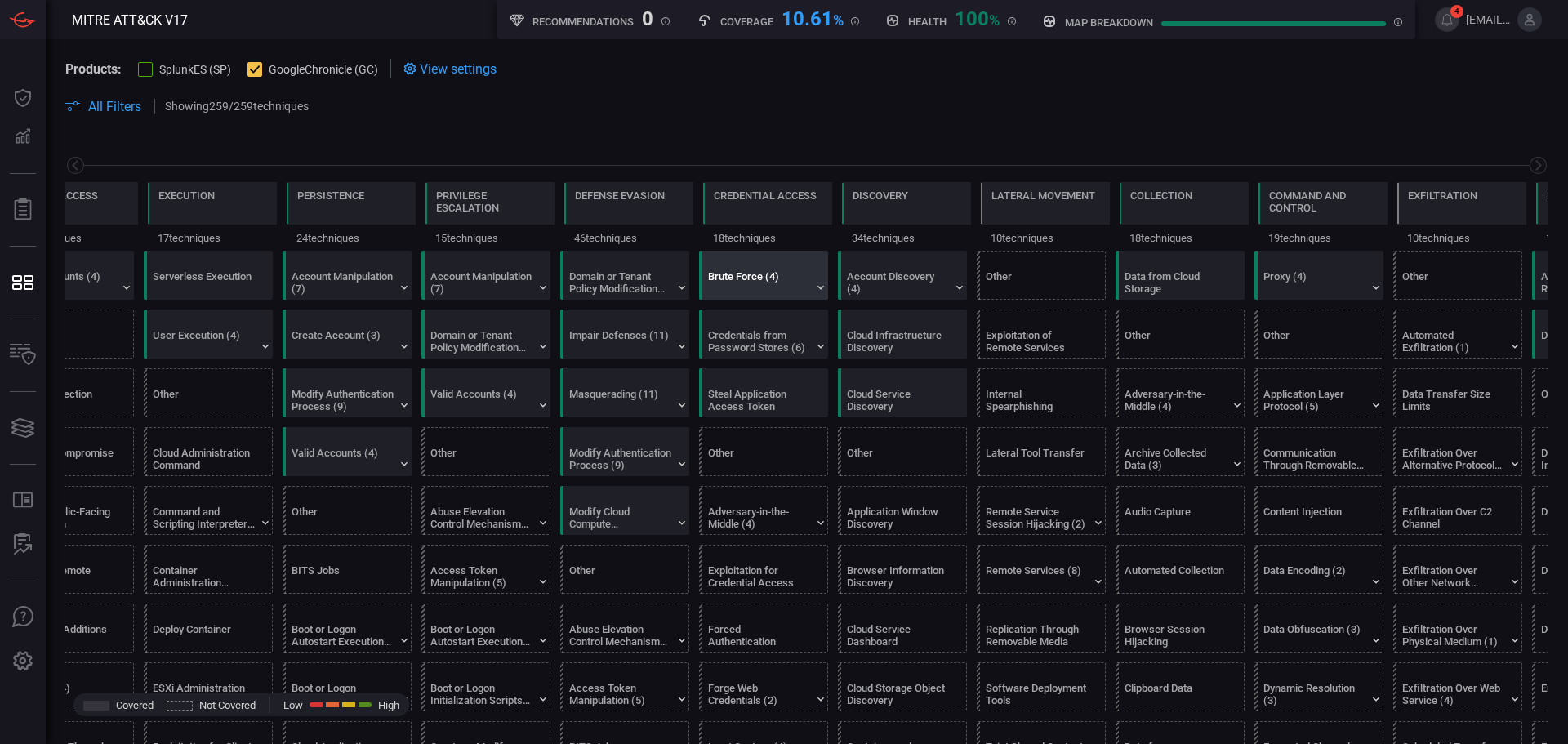
click at [819, 295] on div "Brute Force (4)" at bounding box center [767, 275] width 129 height 47
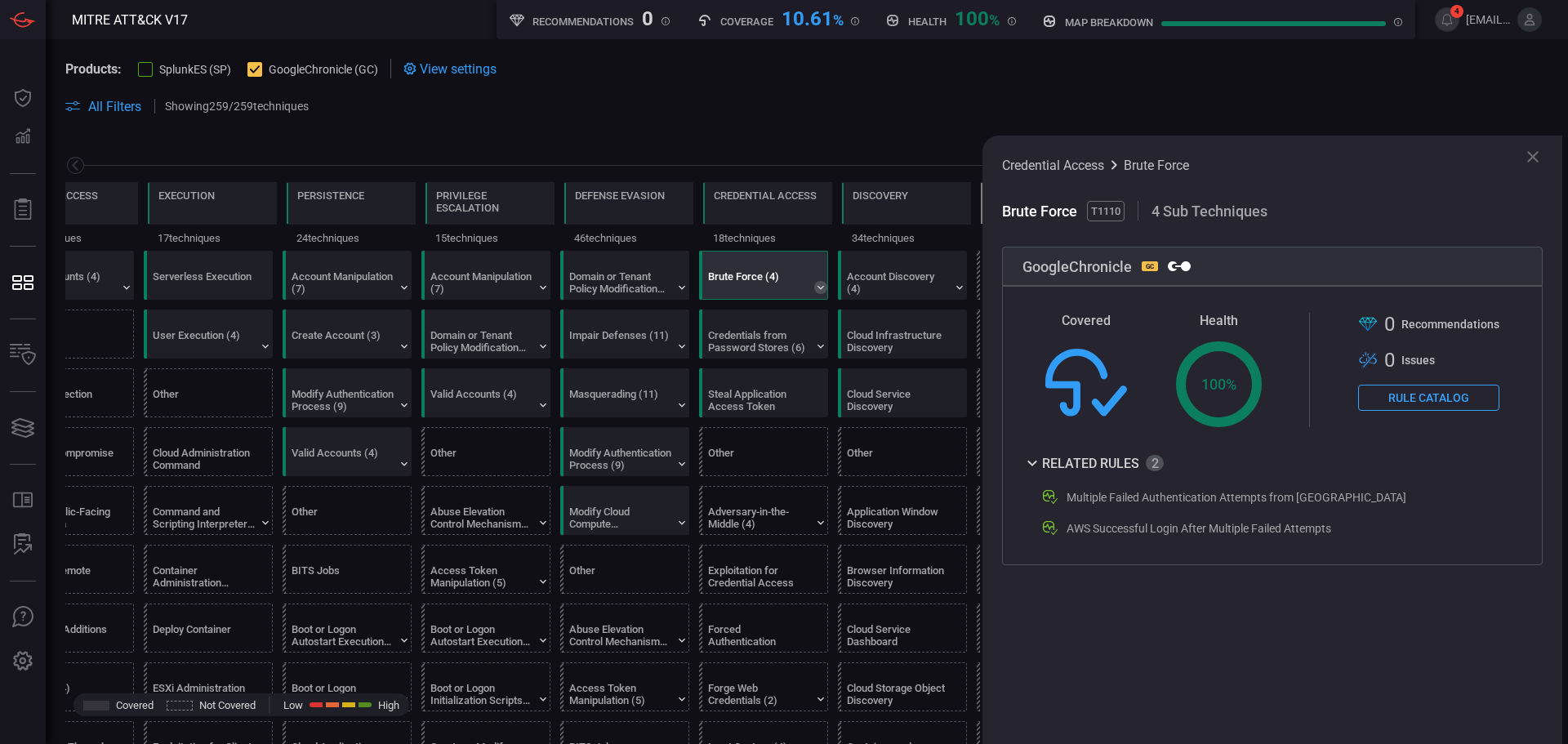
click at [819, 288] on icon at bounding box center [820, 286] width 13 height 13
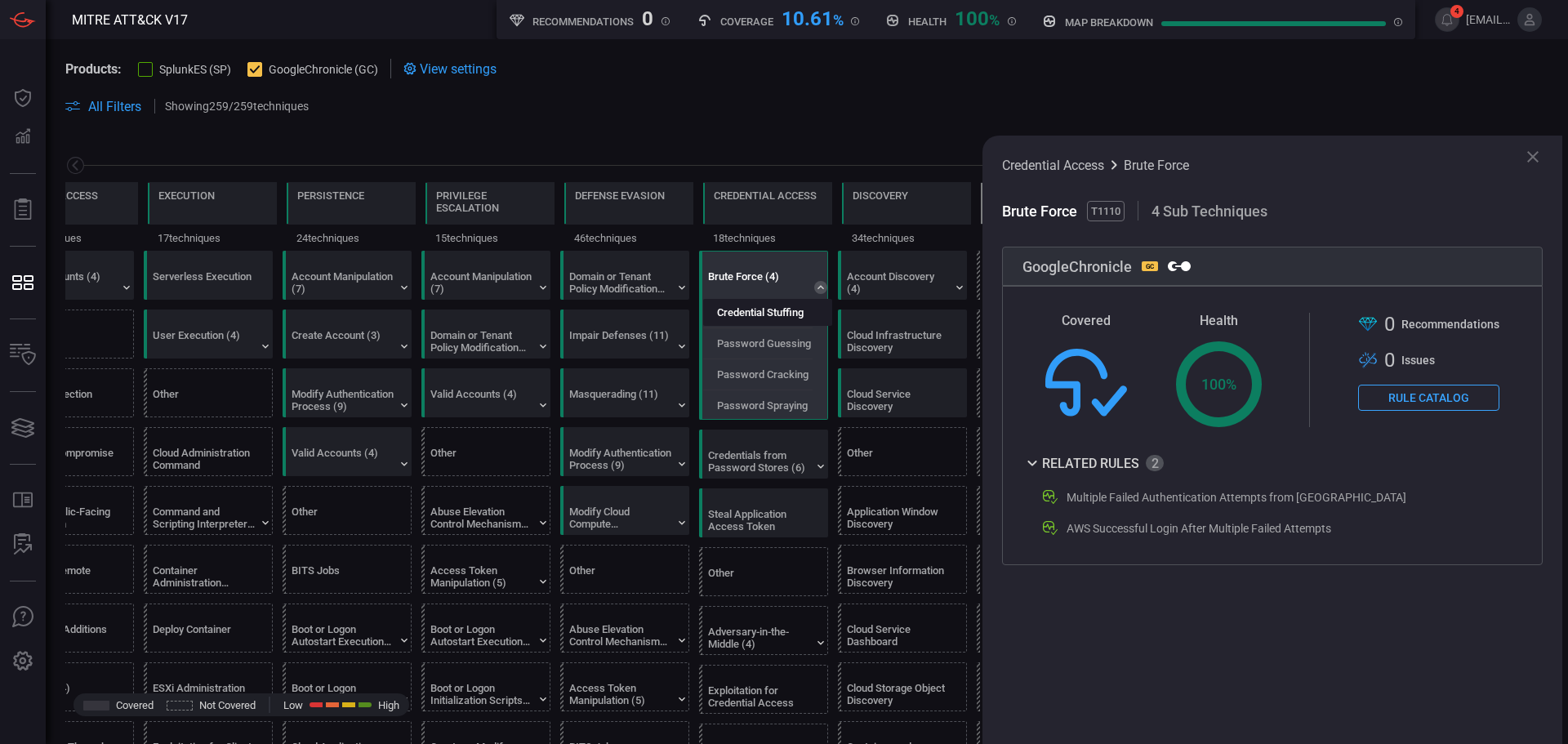
click at [797, 316] on label "Credential Stuffing" at bounding box center [760, 312] width 86 height 13
click at [786, 343] on label "Password Guessing" at bounding box center [764, 342] width 94 height 13
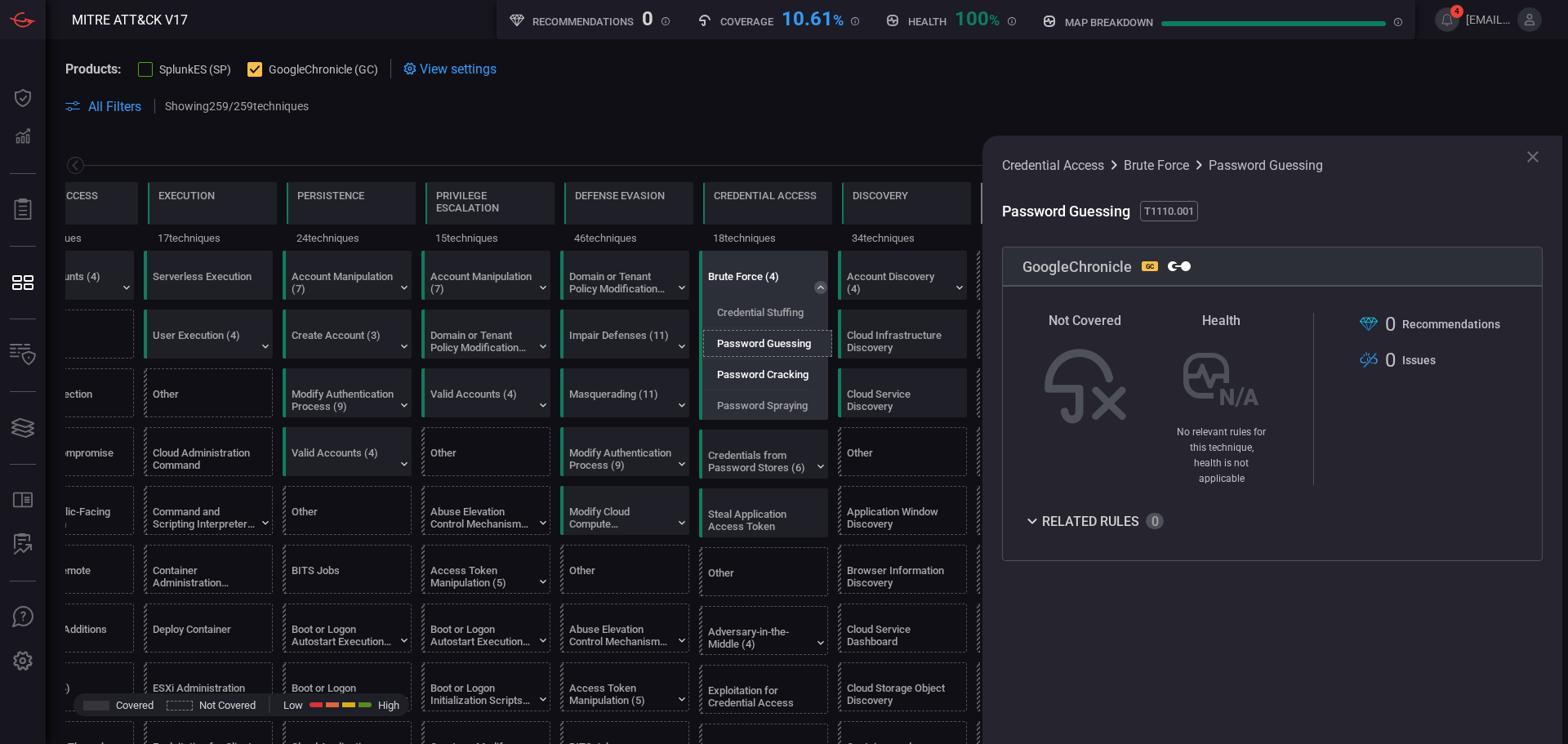
click at [774, 371] on label "Password Cracking" at bounding box center [763, 373] width 91 height 13
click at [767, 399] on div "Password Spraying" at bounding box center [767, 405] width 129 height 27
click at [823, 283] on icon at bounding box center [820, 286] width 13 height 13
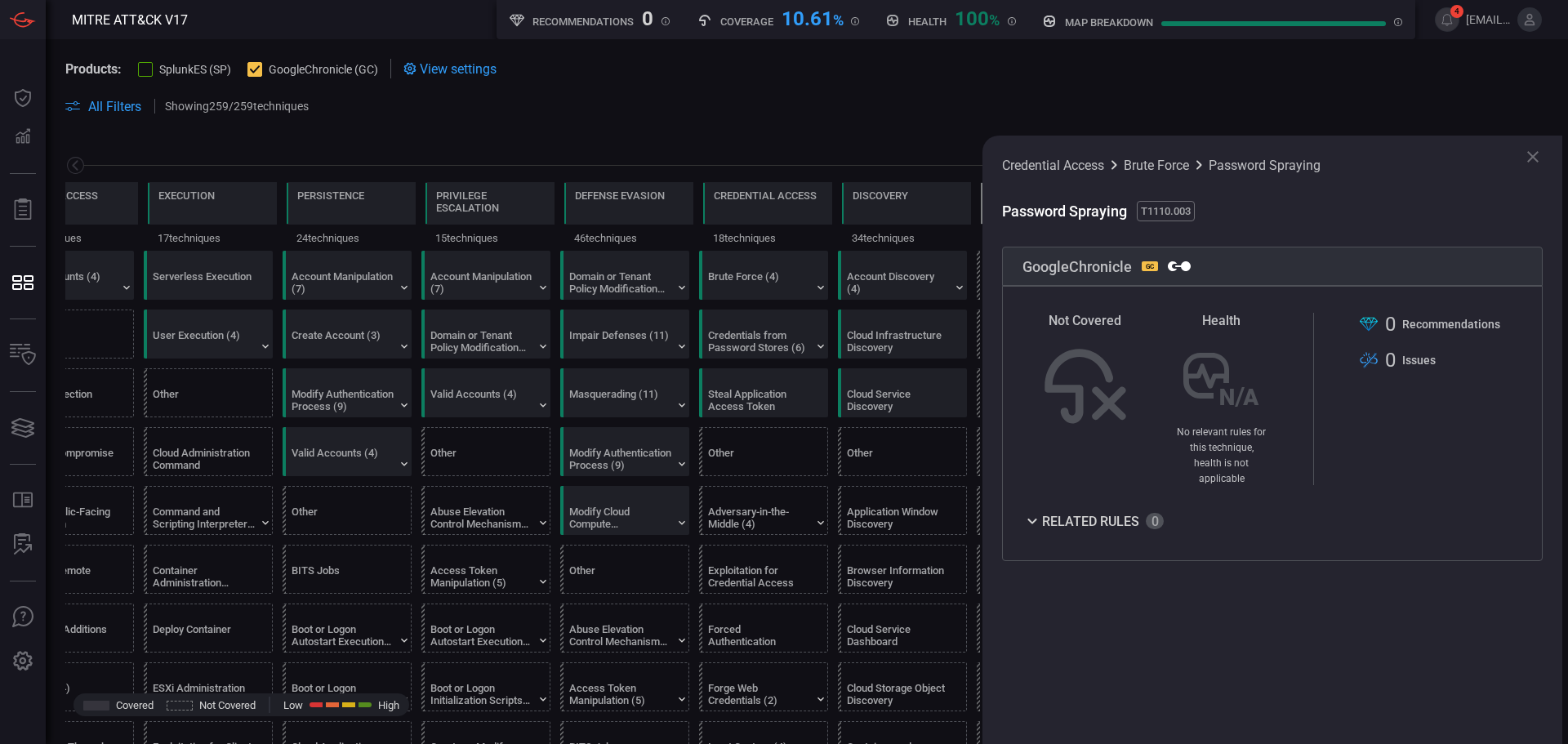
click at [176, 147] on div "Reconnaissance 11 techniques Resource Development 9 techniques Initial Access 1…" at bounding box center [806, 193] width 1523 height 115
click at [1533, 151] on icon at bounding box center [1532, 157] width 19 height 19
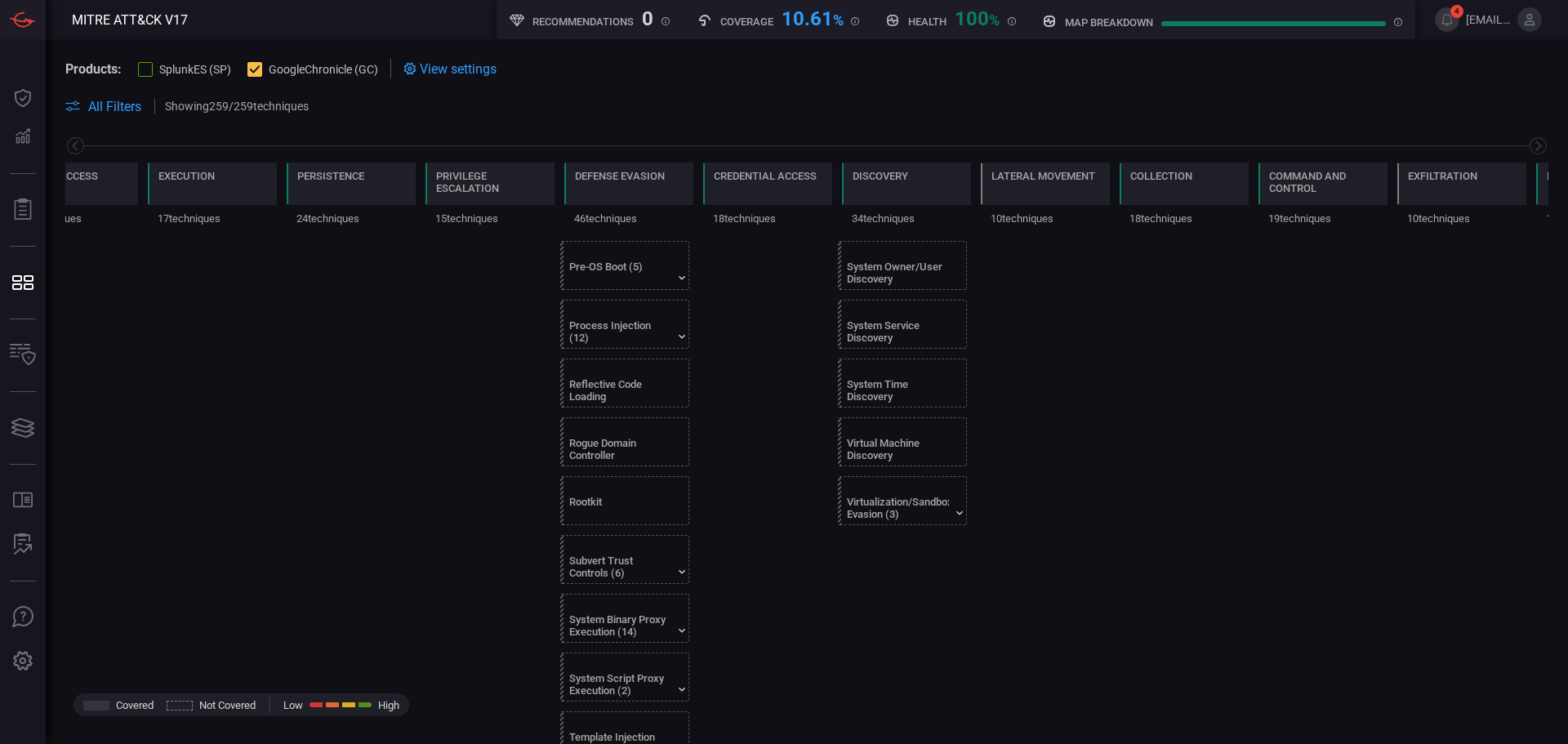
scroll to position [1796, 0]
